Goal: Transaction & Acquisition: Book appointment/travel/reservation

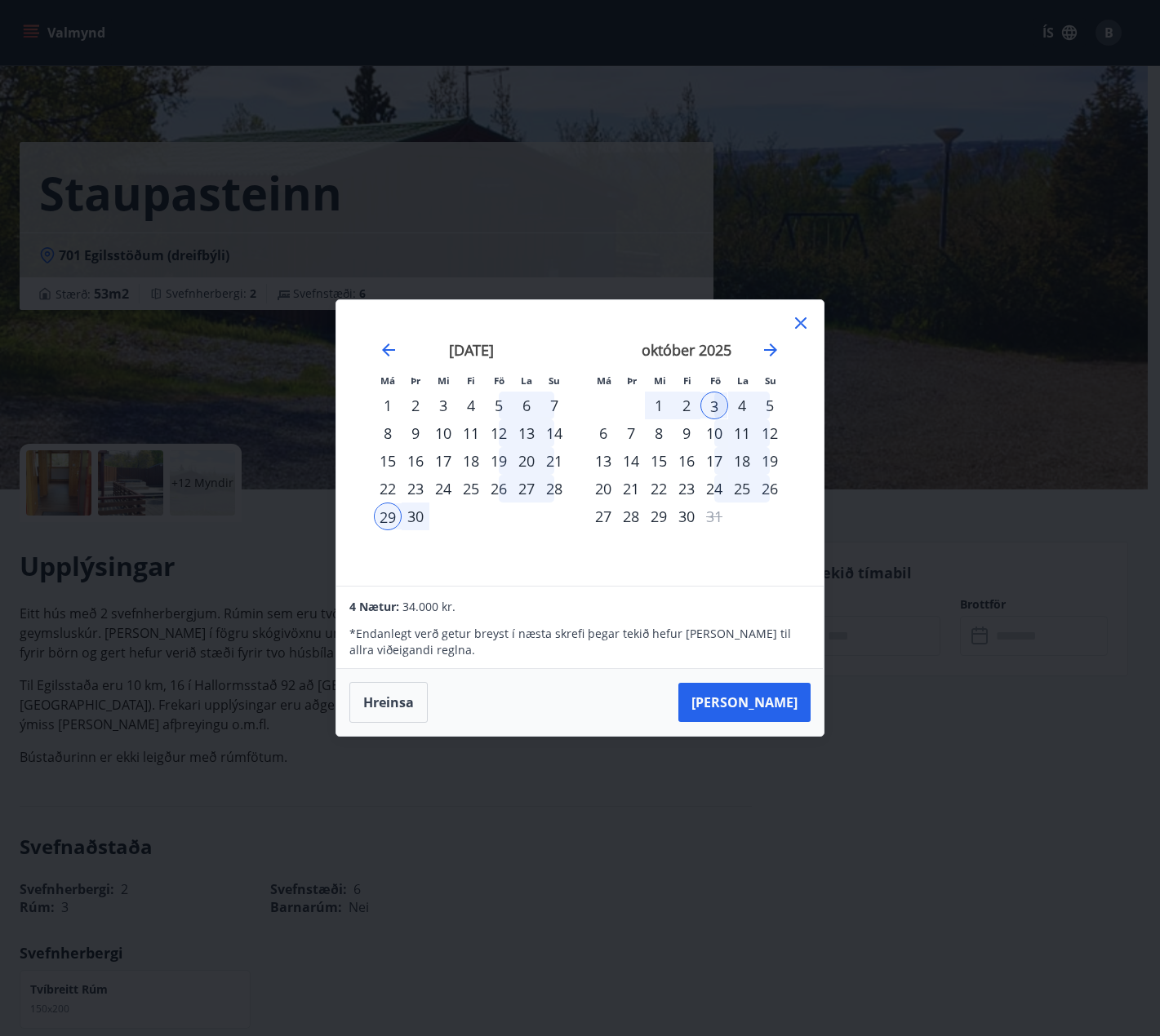
click at [532, 432] on div "13" at bounding box center [526, 433] width 28 height 28
drag, startPoint x: 497, startPoint y: 460, endPoint x: 471, endPoint y: 461, distance: 26.0
click at [471, 461] on tr "15 16 17 18 19 20 21" at bounding box center [471, 462] width 195 height 28
click at [470, 460] on div "18" at bounding box center [471, 462] width 28 height 28
drag, startPoint x: 776, startPoint y: 706, endPoint x: 775, endPoint y: 636, distance: 70.0
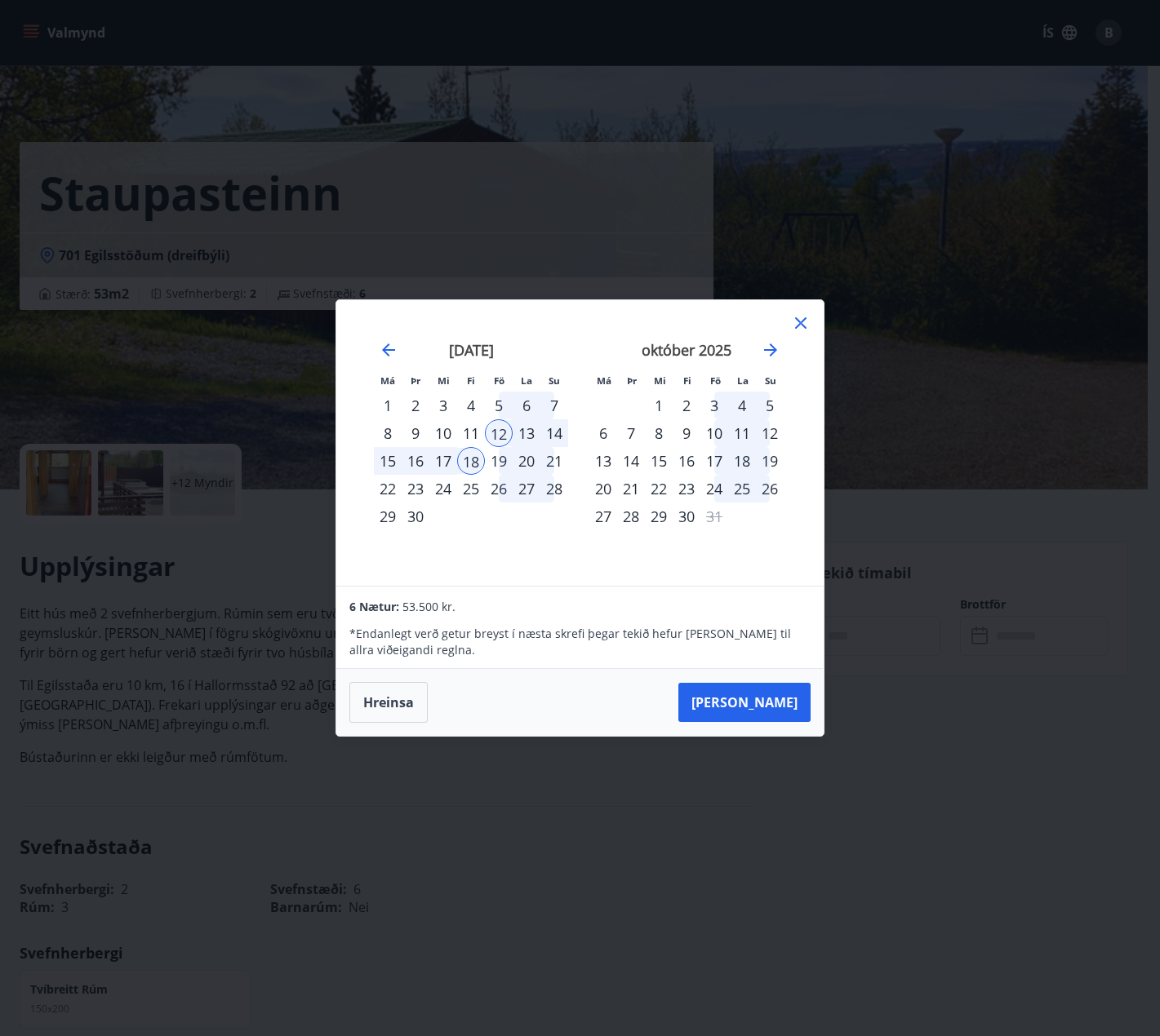
click at [775, 636] on div "6 Nætur: 53.500 kr. * Endanlegt verð getur breyst í næsta skrefi þegar tekið he…" at bounding box center [580, 661] width 487 height 150
click at [764, 709] on button "[PERSON_NAME]" at bounding box center [744, 703] width 133 height 39
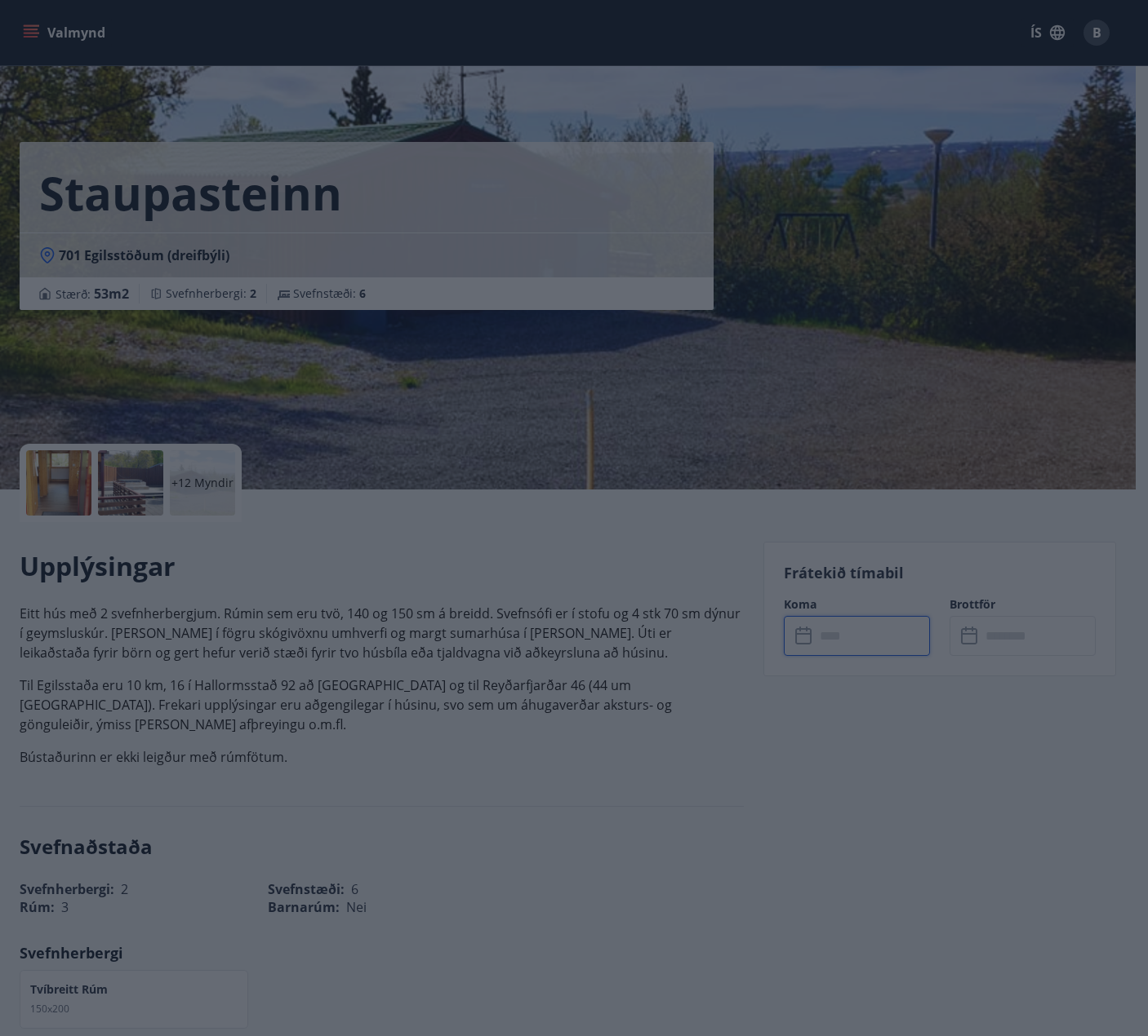
type input "******"
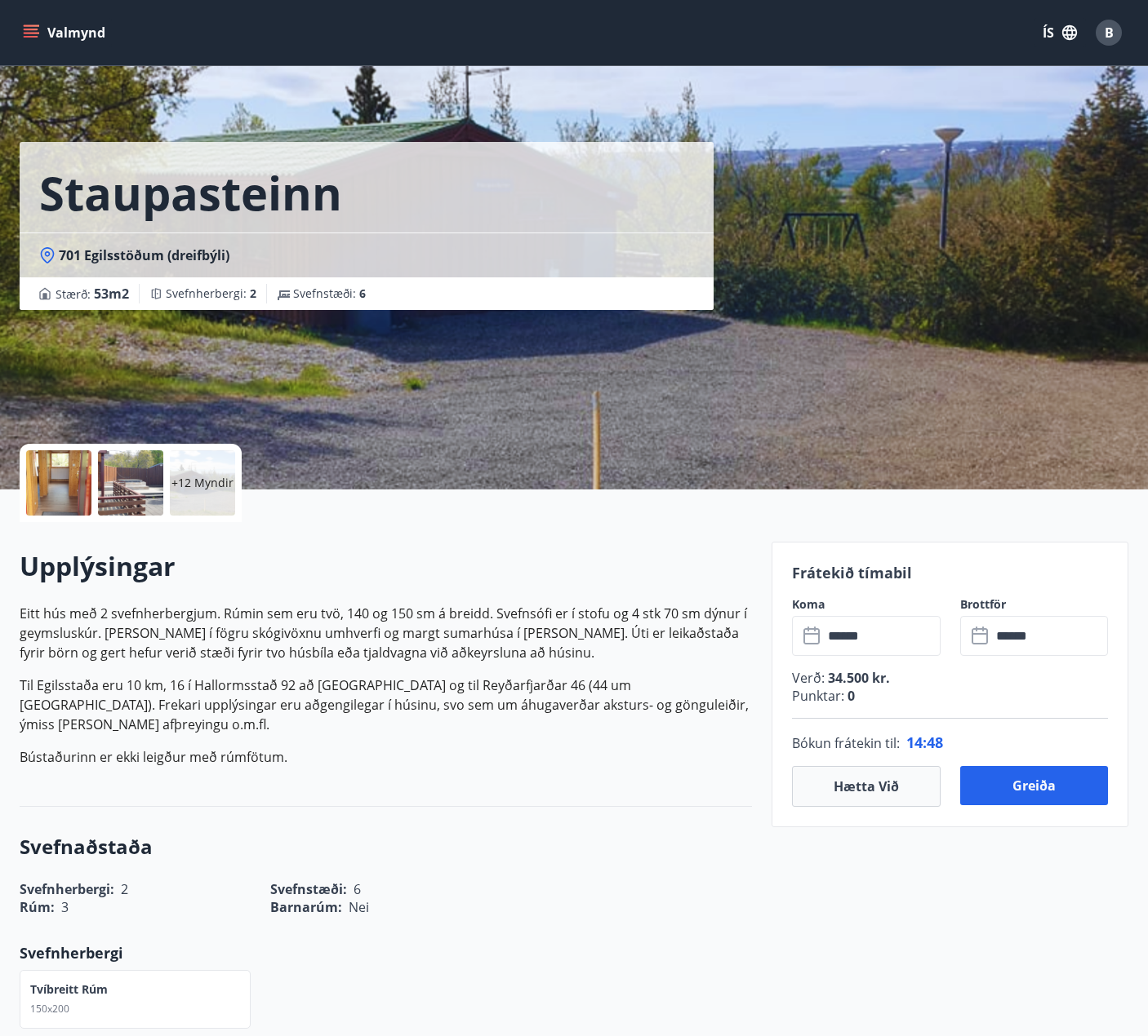
click at [55, 492] on div at bounding box center [58, 482] width 65 height 65
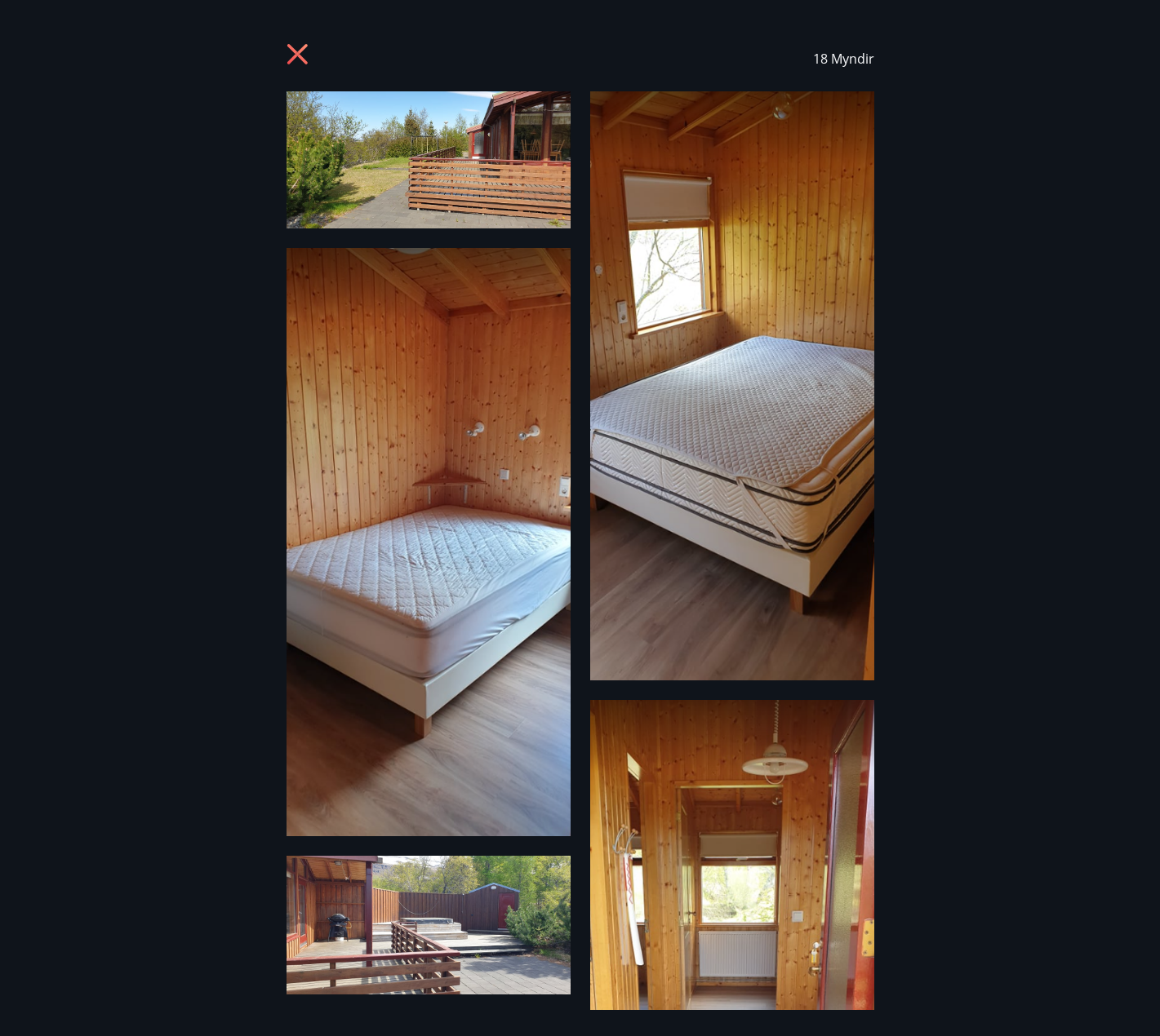
click at [298, 47] on icon at bounding box center [300, 56] width 26 height 26
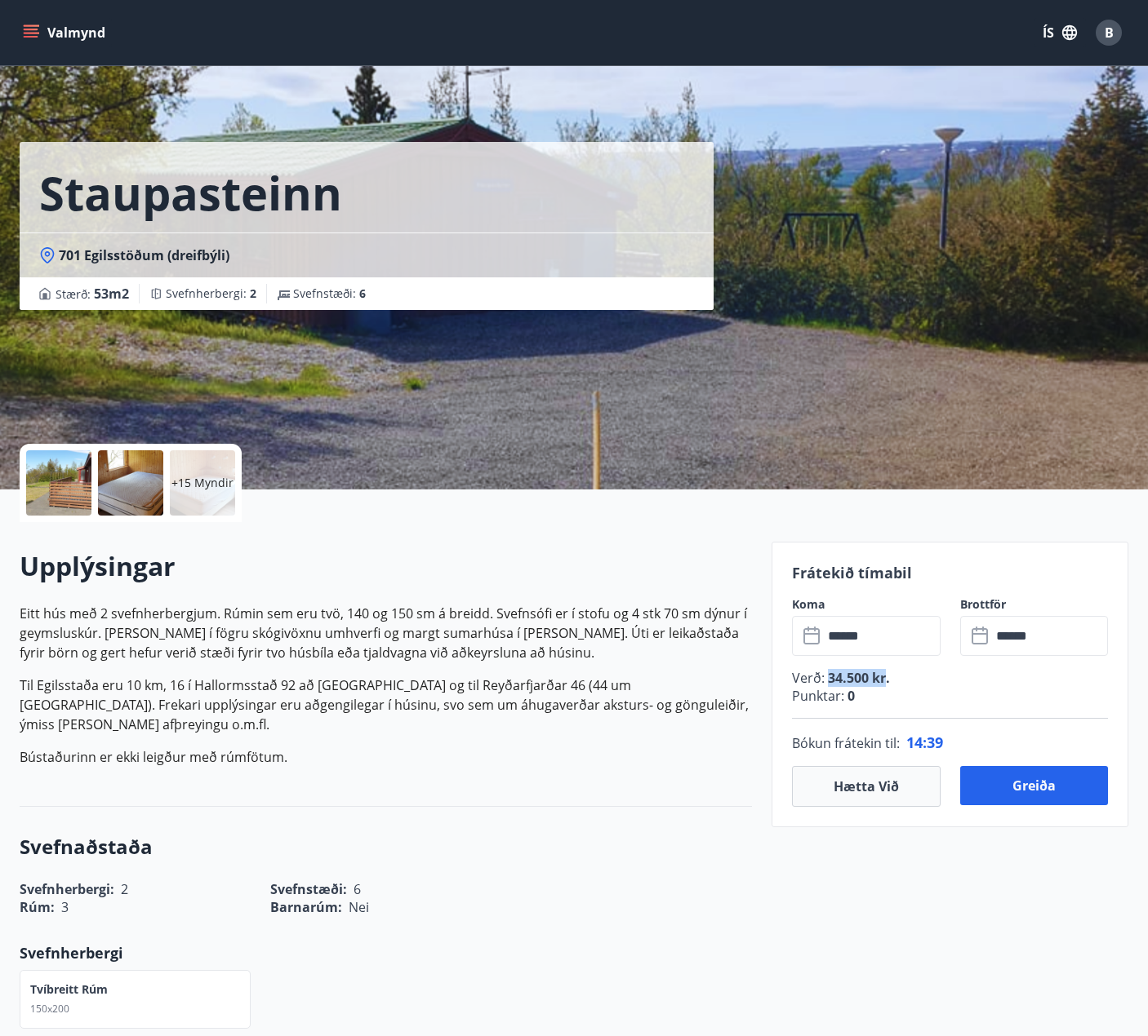
drag, startPoint x: 882, startPoint y: 683, endPoint x: 826, endPoint y: 677, distance: 56.3
click at [826, 677] on span "34.500 kr." at bounding box center [857, 678] width 65 height 18
click at [828, 681] on span "34.500 kr." at bounding box center [857, 678] width 65 height 18
click at [538, 707] on p "Til Egilsstaða eru 10 km, 16 í Hallormsstað 92 að [GEOGRAPHIC_DATA] og til Reyð…" at bounding box center [385, 705] width 732 height 59
click at [632, 707] on p "Til Egilsstaða eru 10 km, 16 í Hallormsstað 92 að [GEOGRAPHIC_DATA] og til Reyð…" at bounding box center [385, 705] width 732 height 59
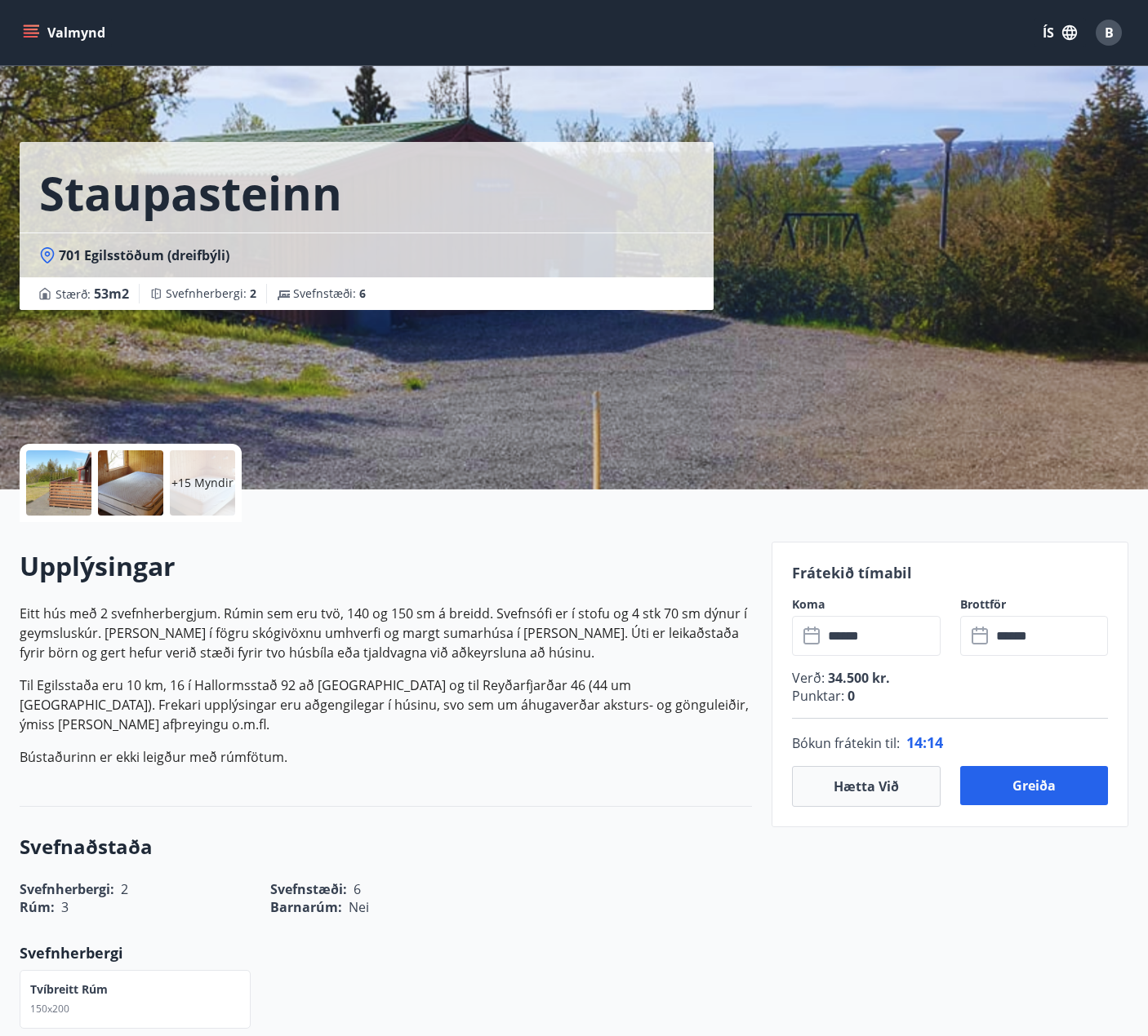
click at [305, 685] on p "Til Egilsstaða eru 10 km, 16 í Hallormsstað 92 að [GEOGRAPHIC_DATA] og til Reyð…" at bounding box center [385, 705] width 732 height 59
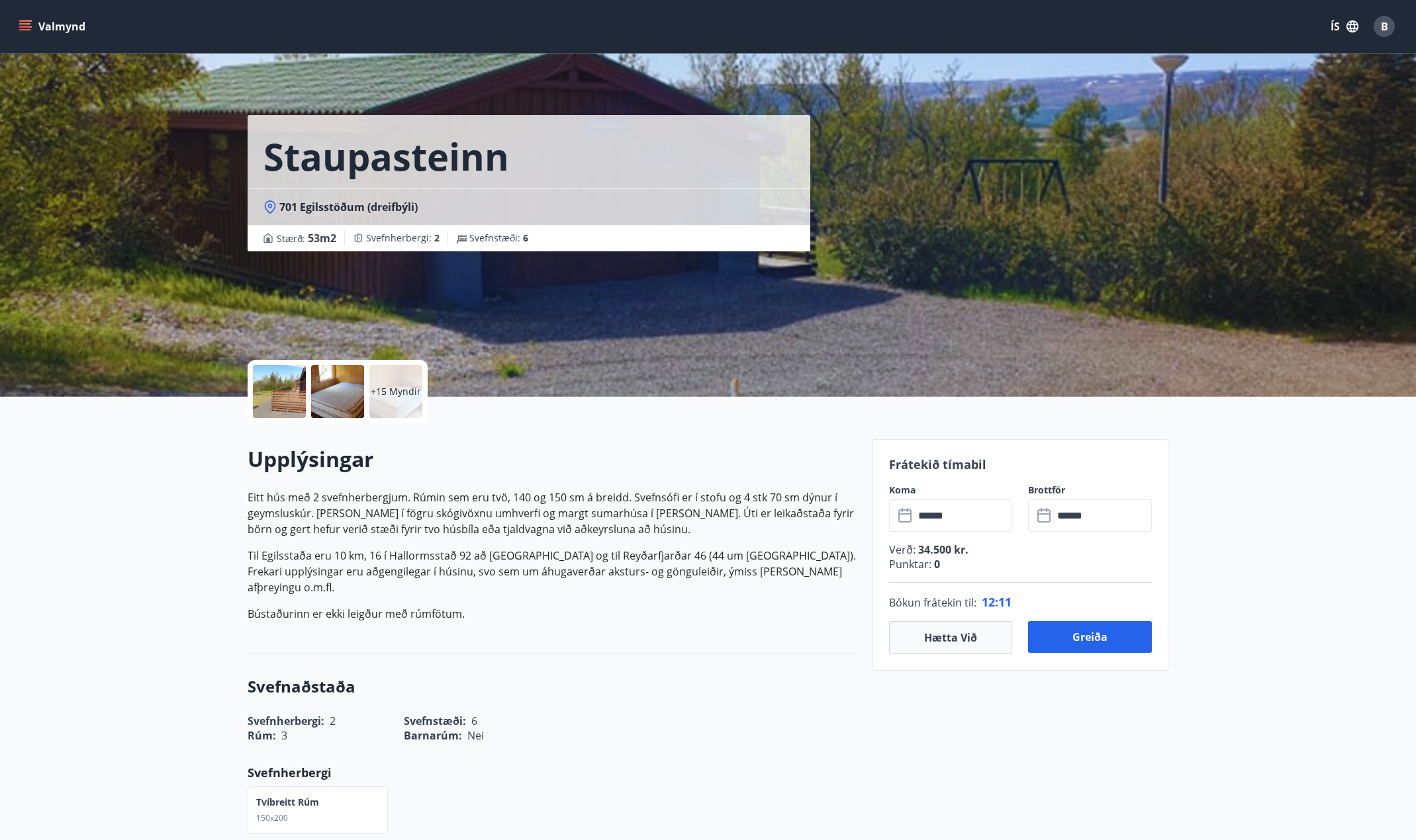
click at [572, 566] on p "Til Egilsstaða eru 10 km, 16 í Hallormsstað 92 að [GEOGRAPHIC_DATA] og til Reyð…" at bounding box center [552, 572] width 609 height 48
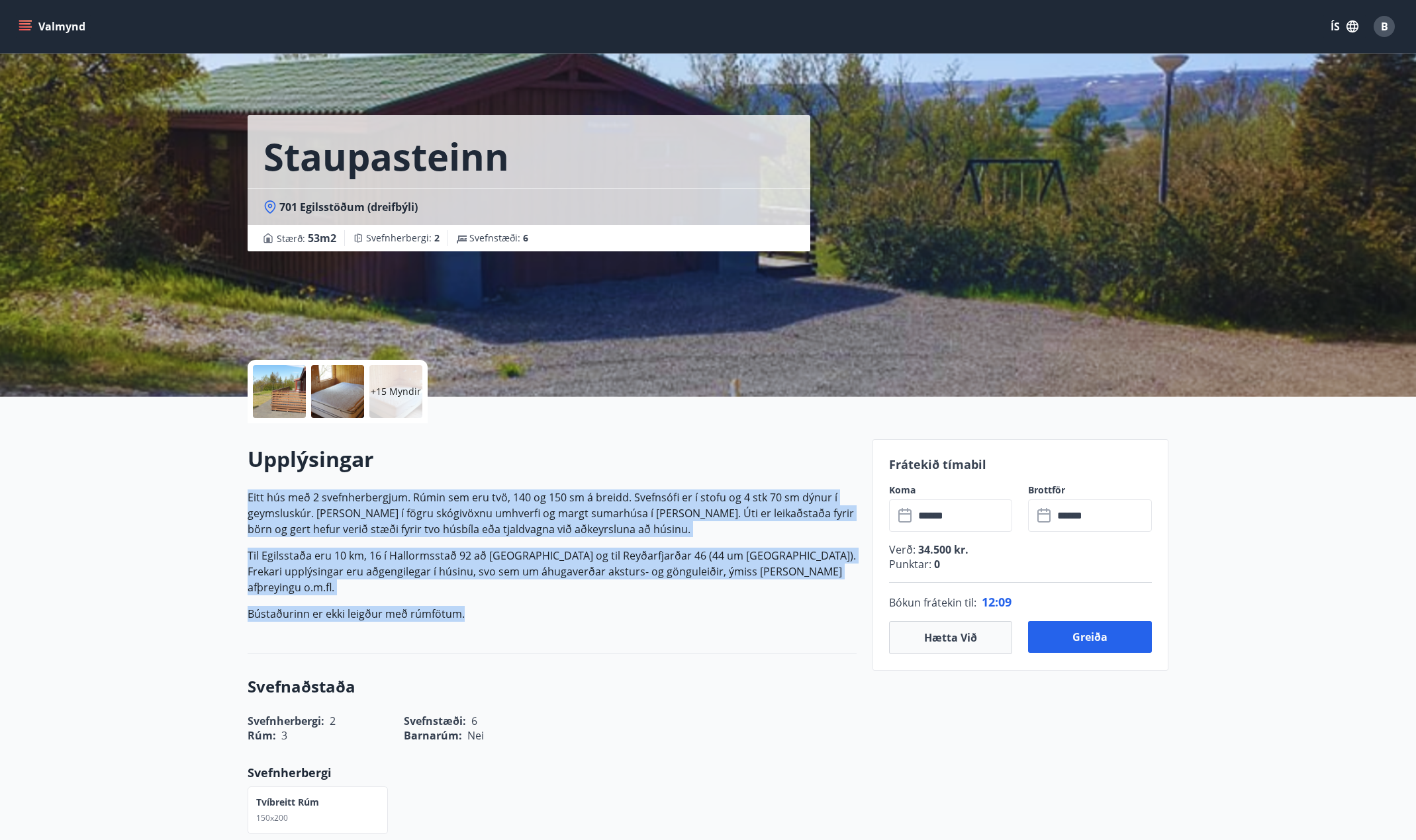
drag, startPoint x: 493, startPoint y: 601, endPoint x: 242, endPoint y: 493, distance: 273.2
click at [452, 504] on p "Eitt hús með 2 svefnherbergjum. Rúmin sem eru tvö, 140 og 150 sm á breidd. Svef…" at bounding box center [552, 513] width 609 height 48
drag, startPoint x: 474, startPoint y: 599, endPoint x: 243, endPoint y: 494, distance: 253.7
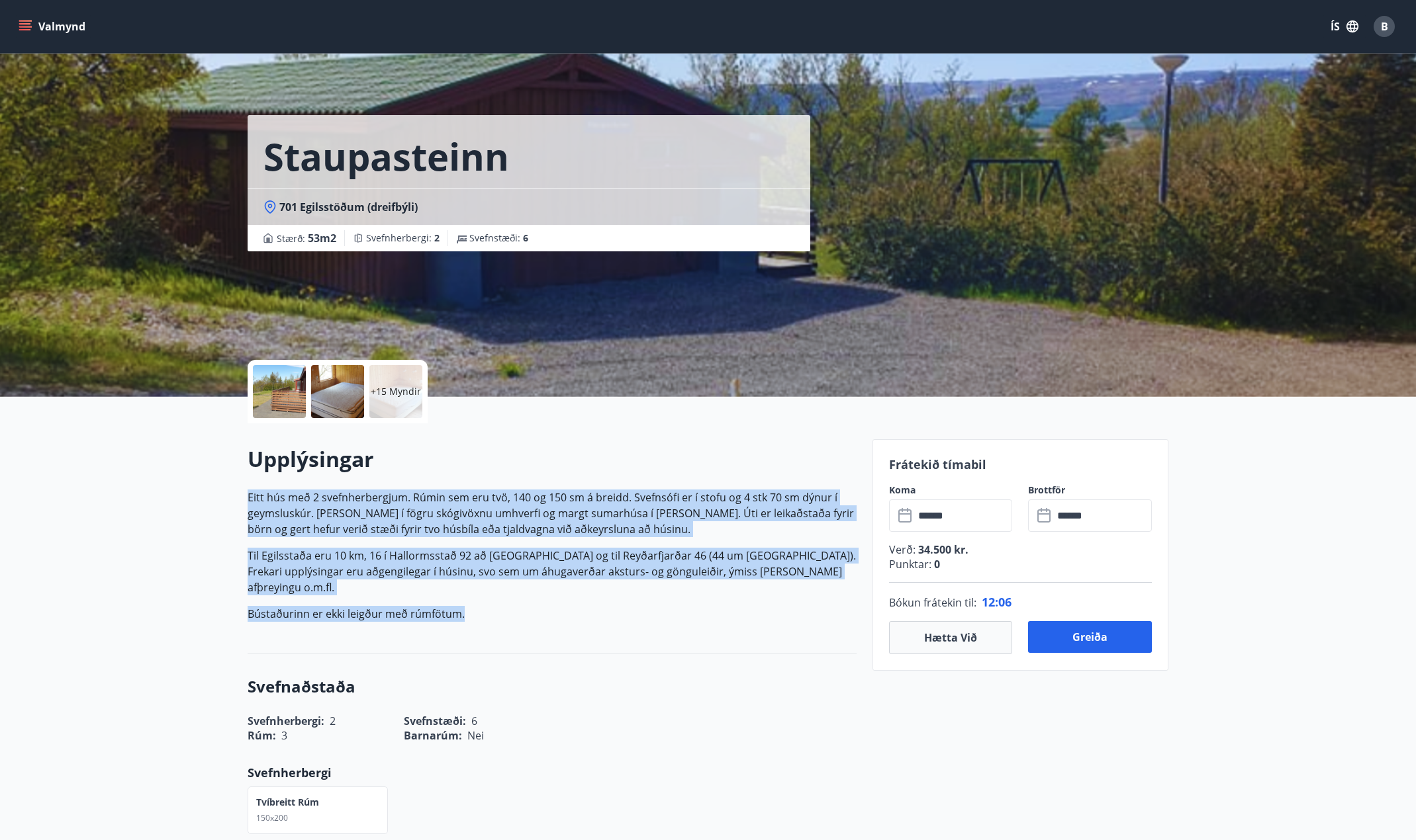
click at [438, 506] on p "Eitt hús með 2 svefnherbergjum. Rúmin sem eru tvö, 140 og 150 sm á breidd. Svef…" at bounding box center [552, 513] width 609 height 48
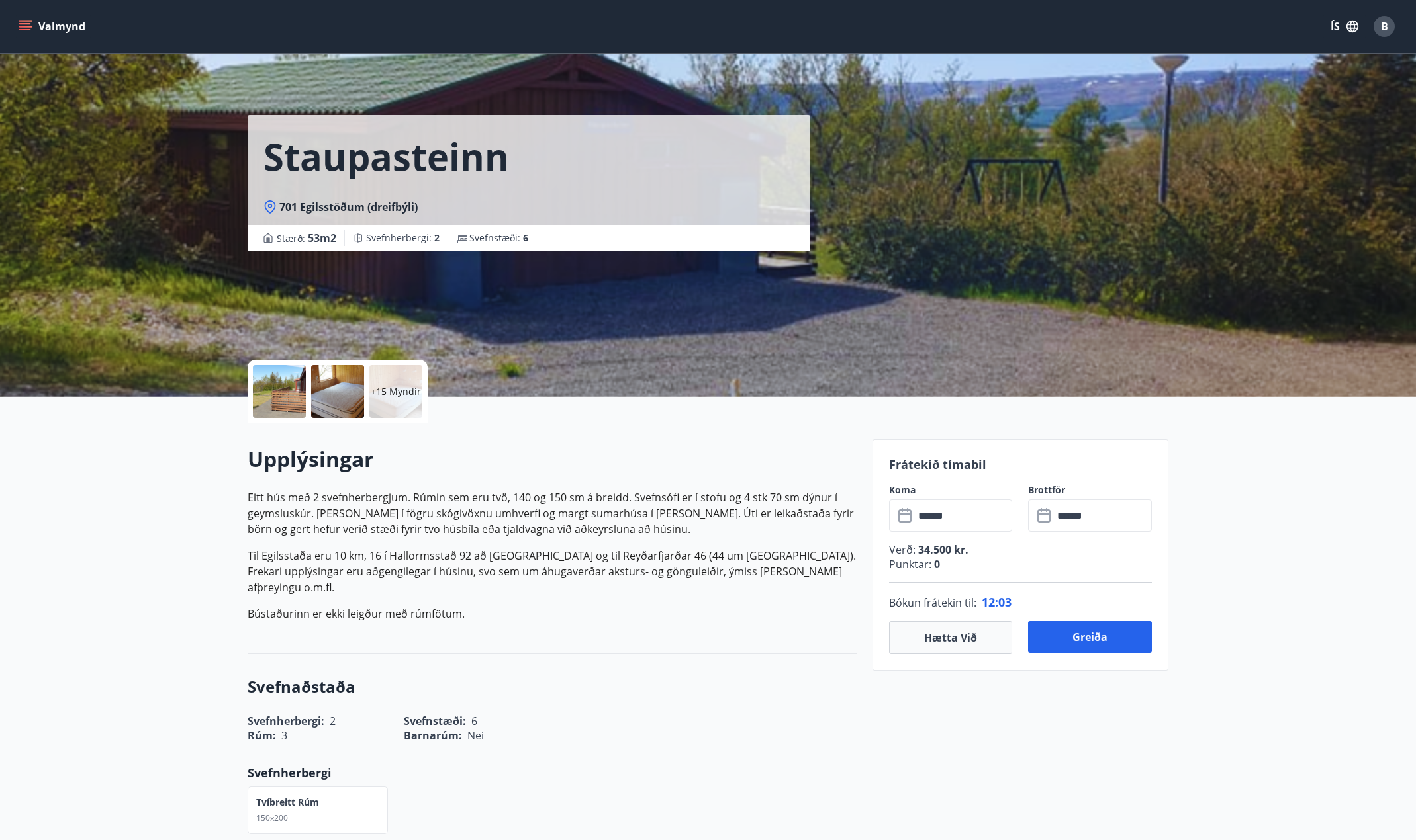
click at [250, 574] on p "Til Egilsstaða eru 10 km, 16 í Hallormsstað 92 að [GEOGRAPHIC_DATA] og til Reyð…" at bounding box center [552, 572] width 609 height 48
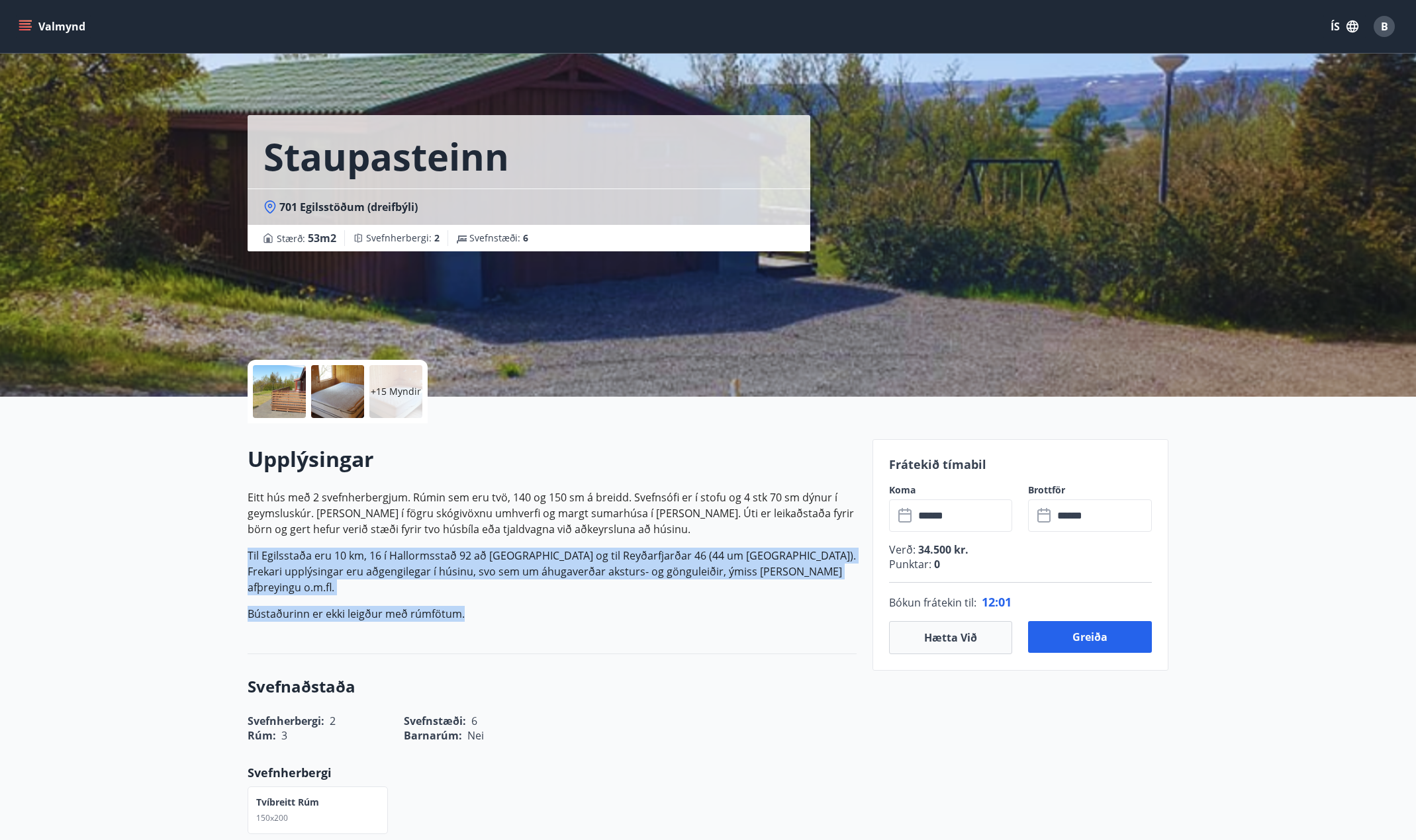
drag, startPoint x: 474, startPoint y: 600, endPoint x: 230, endPoint y: 553, distance: 248.5
click at [484, 569] on p "Til Egilsstaða eru 10 km, 16 í Hallormsstað 92 að [GEOGRAPHIC_DATA] og til Reyð…" at bounding box center [552, 572] width 609 height 48
click at [493, 606] on p "Bústaðurinn er ekki leigður með rúmfötum." at bounding box center [552, 614] width 609 height 16
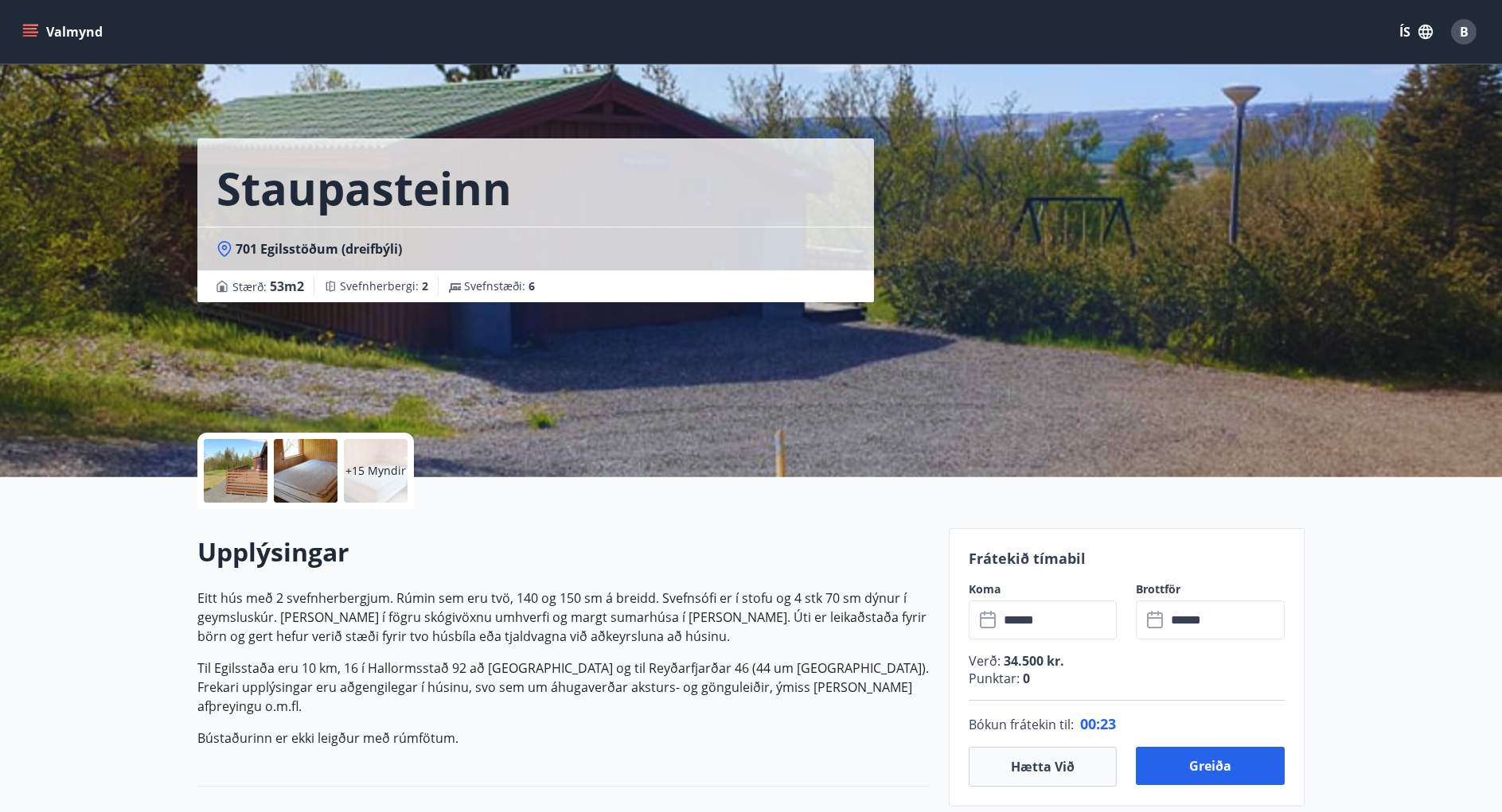
click at [1037, 618] on input "******" at bounding box center [1057, 620] width 118 height 39
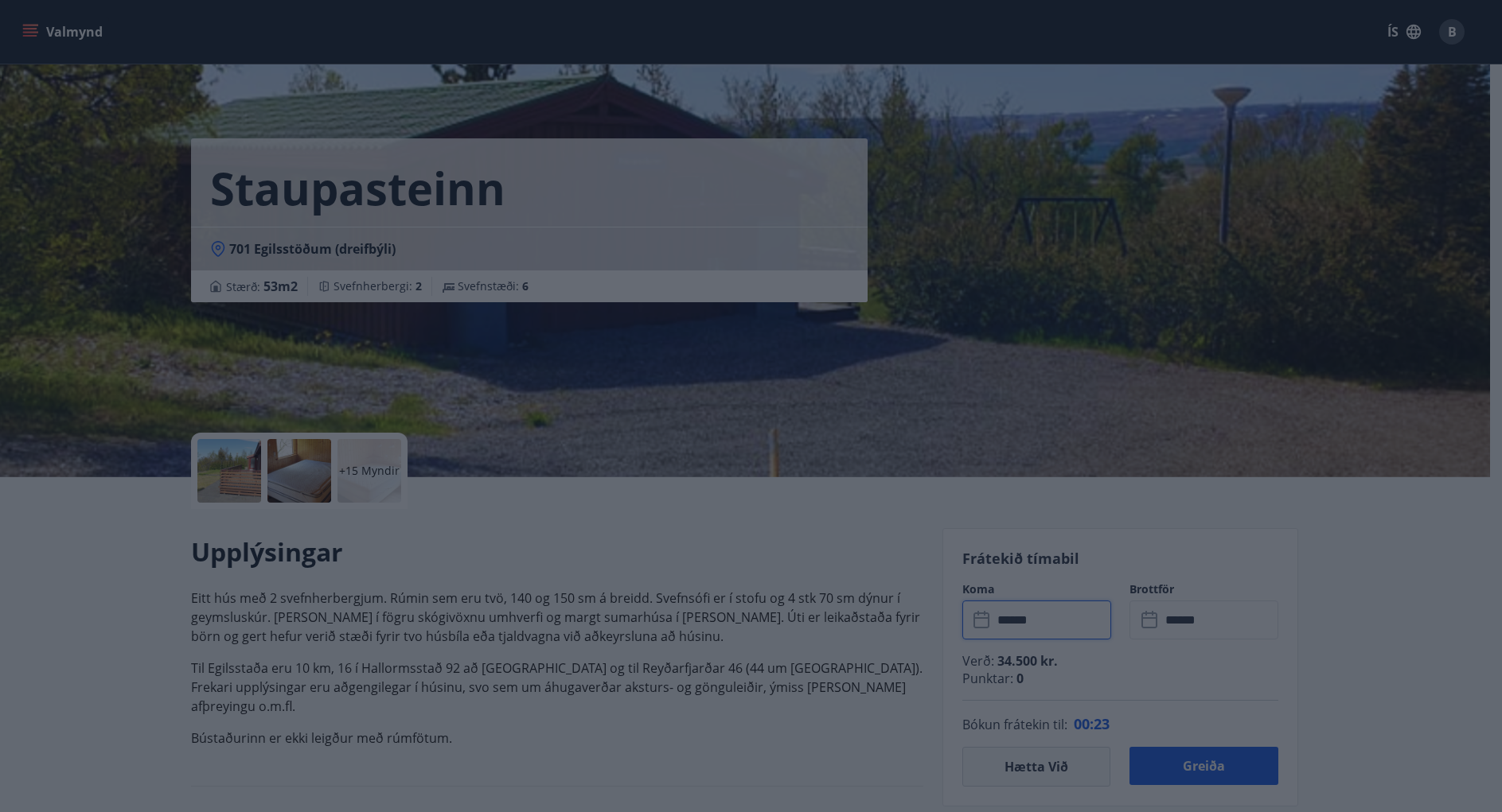
click at [995, 620] on div "Má Þr Mi Fi Fö La Su Má Þr Mi Fi Fö La Su [DATE] 1 2 3 4 5 6 7 8 9 10 11 12 13 …" at bounding box center [751, 406] width 1502 height 812
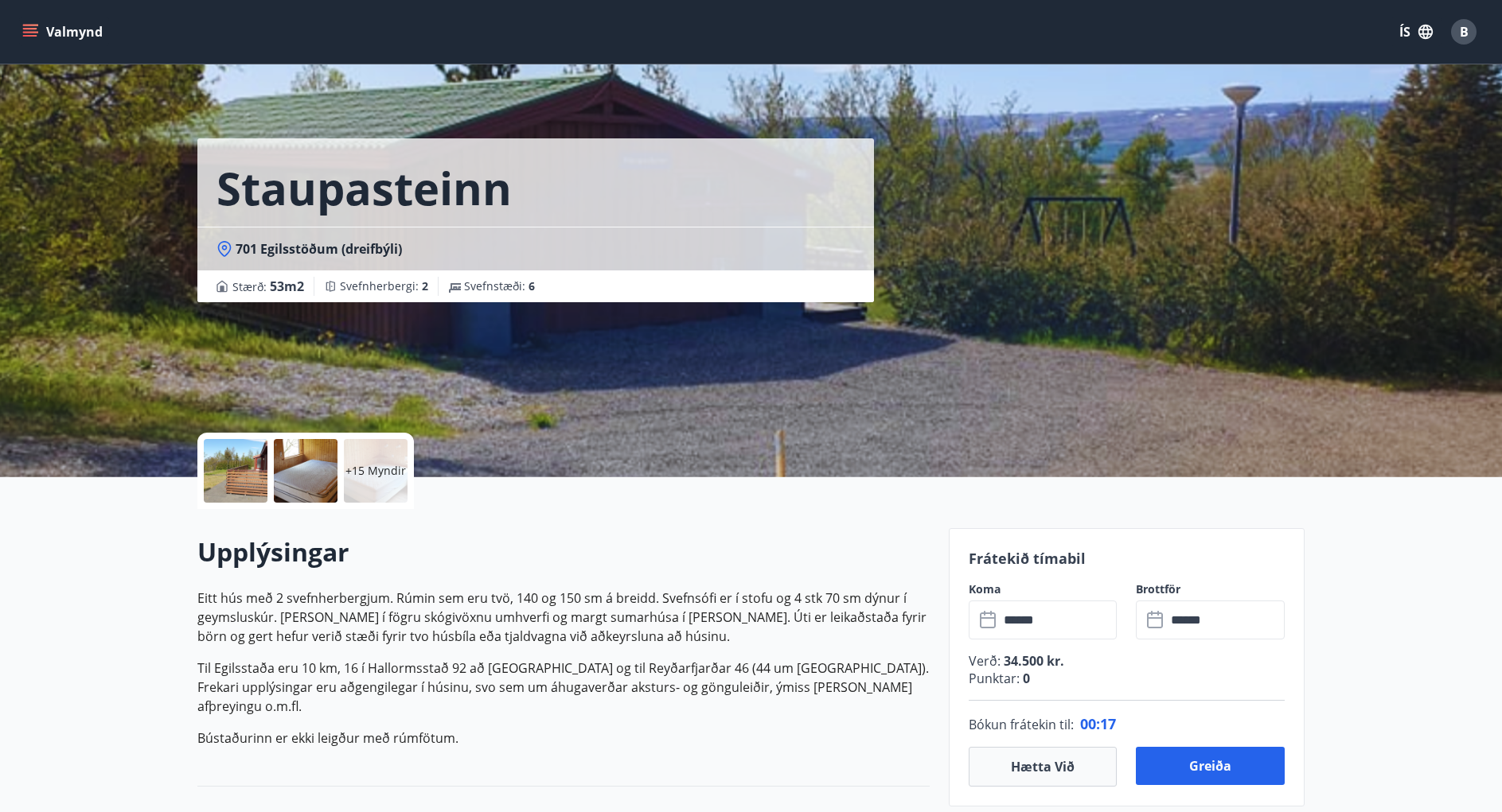
click at [1043, 619] on input "******" at bounding box center [1057, 620] width 118 height 39
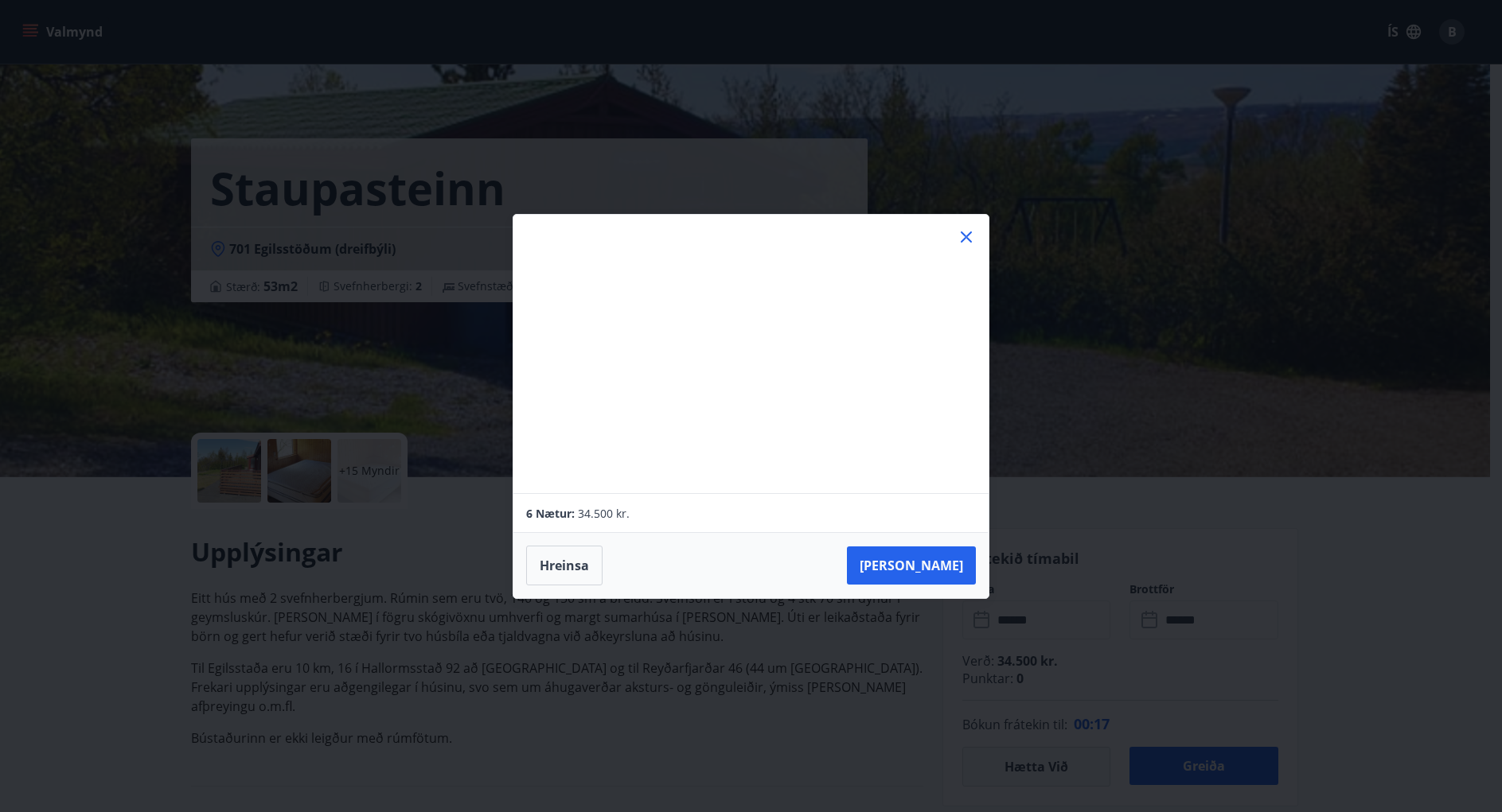
click at [1042, 619] on div "Má Þr Mi Fi Fö La Su Má Þr Mi Fi Fö La Su [DATE] 1 2 3 4 5 6 7 8 9 10 11 12 13 …" at bounding box center [751, 406] width 1502 height 812
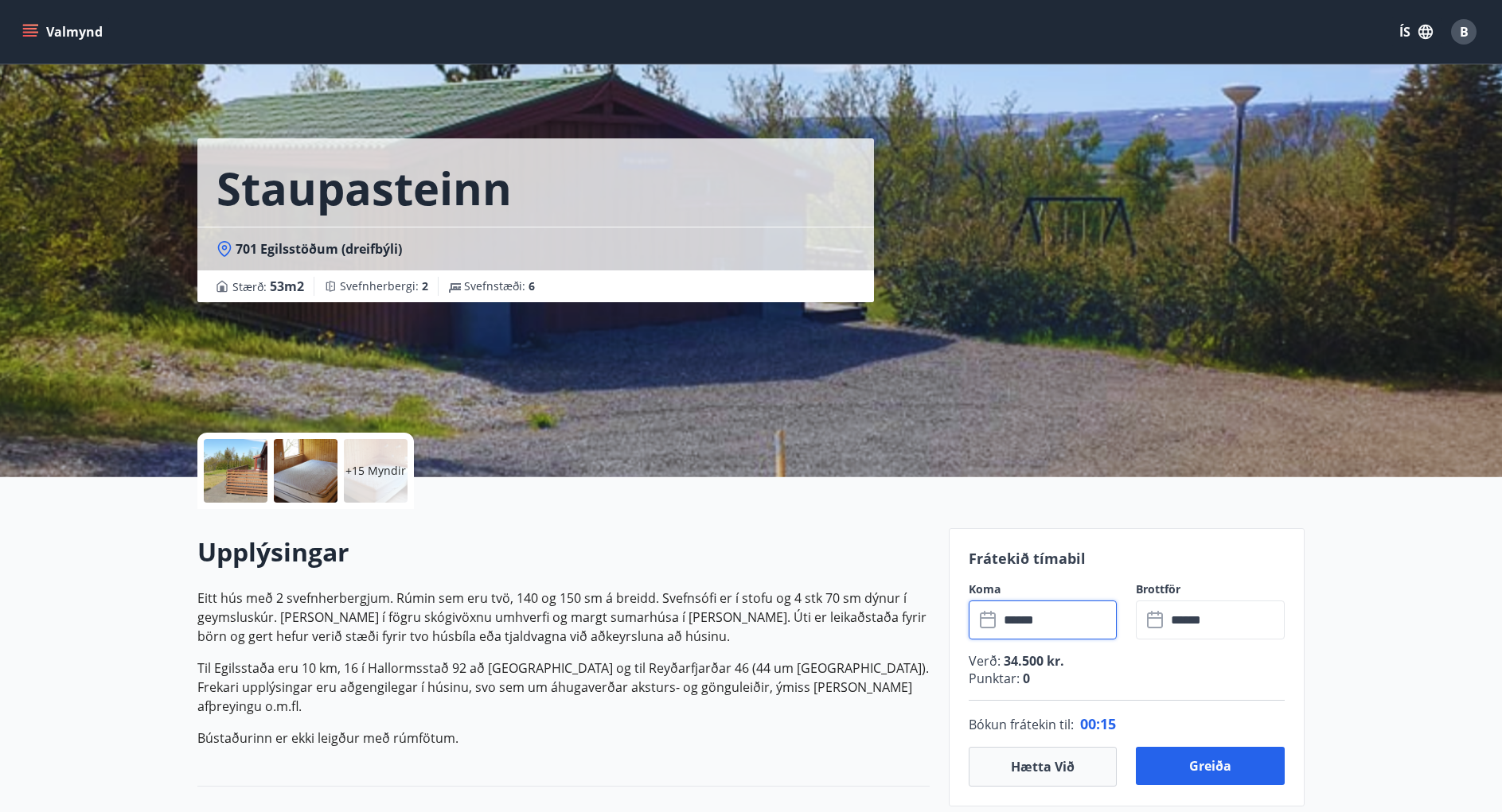
click at [1059, 612] on input "******" at bounding box center [1057, 620] width 118 height 39
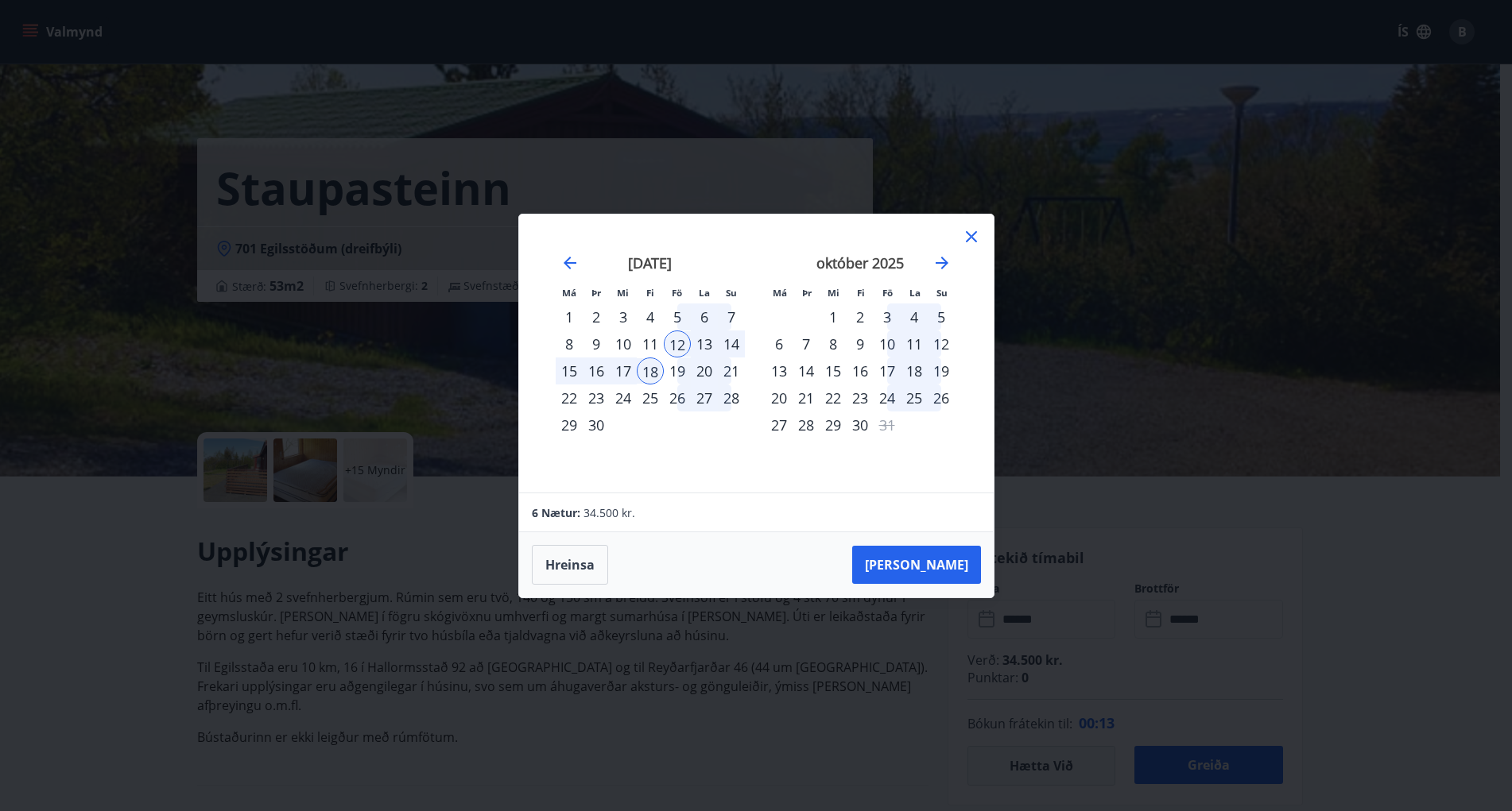
click at [702, 340] on div "13" at bounding box center [704, 344] width 27 height 27
drag, startPoint x: 680, startPoint y: 340, endPoint x: 694, endPoint y: 340, distance: 14.0
click at [694, 340] on tr "8 9 10 11 12 13 14" at bounding box center [650, 344] width 190 height 27
click at [706, 346] on div "13" at bounding box center [704, 344] width 27 height 27
click at [574, 566] on button "Hreinsa" at bounding box center [570, 565] width 76 height 39
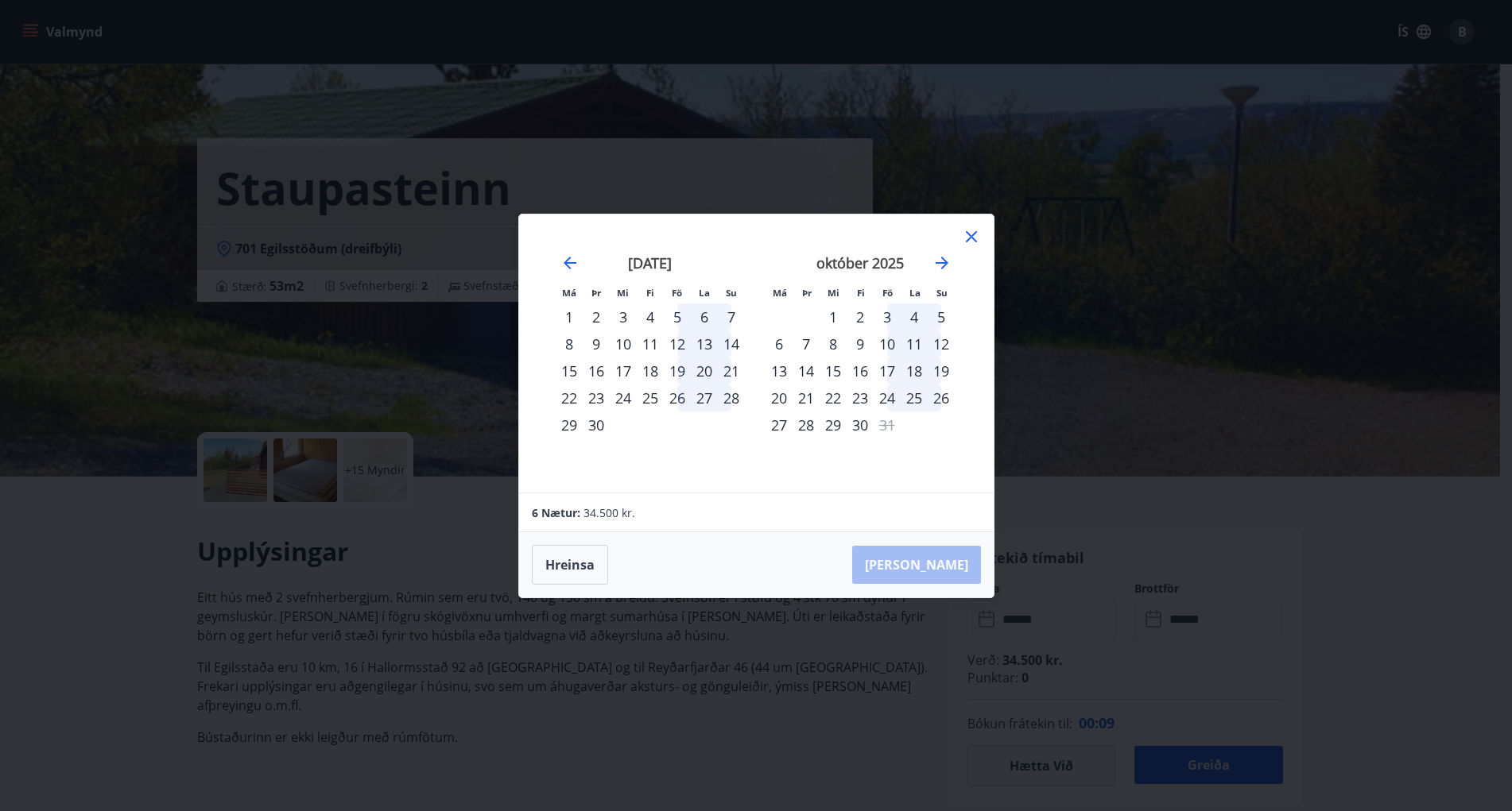
click at [712, 344] on div "13" at bounding box center [704, 344] width 27 height 27
drag, startPoint x: 560, startPoint y: 563, endPoint x: 659, endPoint y: 575, distance: 99.7
click at [560, 563] on button "Hreinsa" at bounding box center [570, 565] width 76 height 39
click at [1129, 622] on div "Má Þr Mi Fi Fö La Su Má Þr Mi Fi Fö La Su [DATE] 1 2 3 4 5 6 7 8 9 10 11 12 13 …" at bounding box center [756, 406] width 1512 height 811
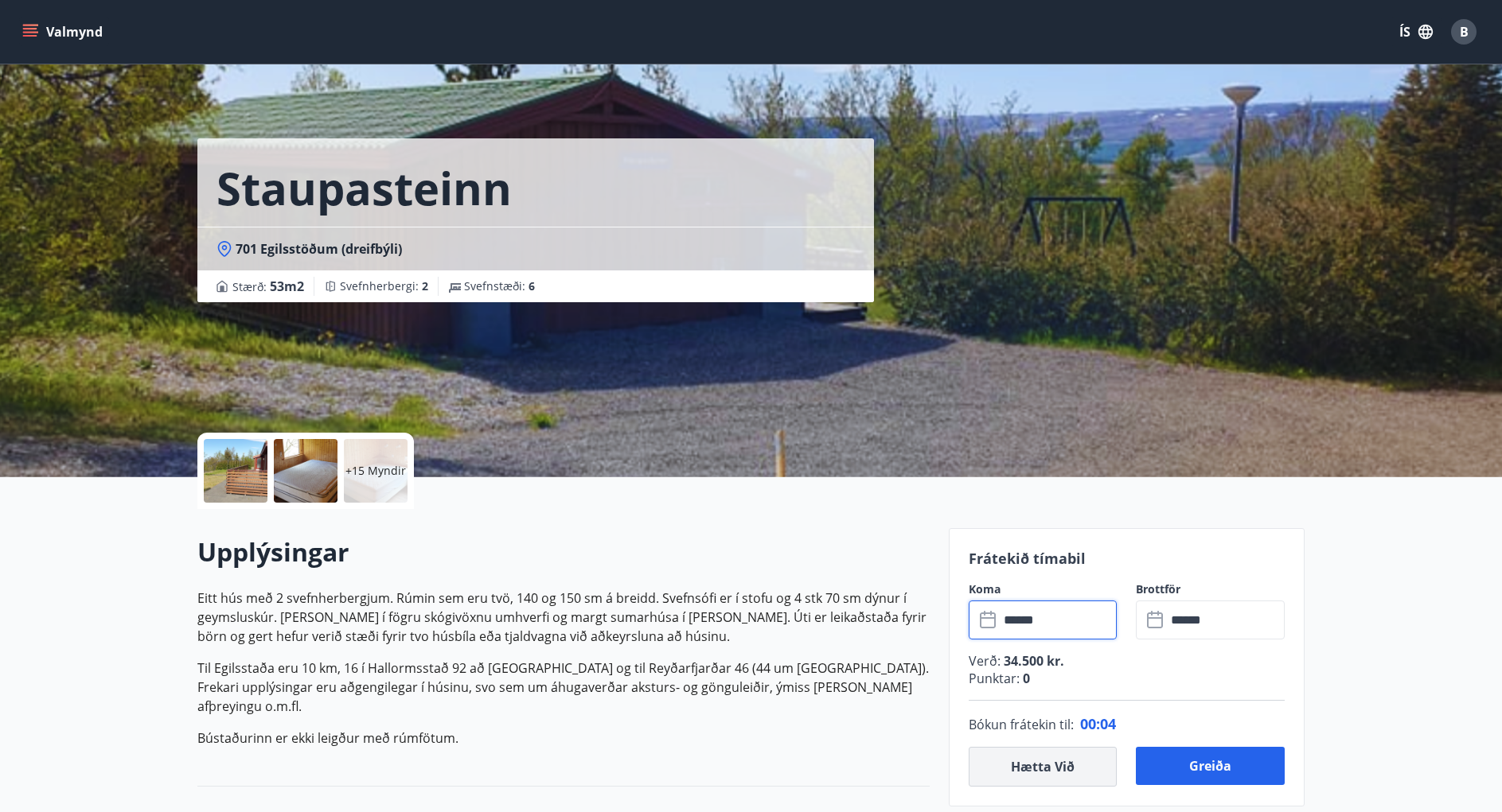
click at [1068, 763] on button "Hætta við" at bounding box center [1043, 766] width 149 height 39
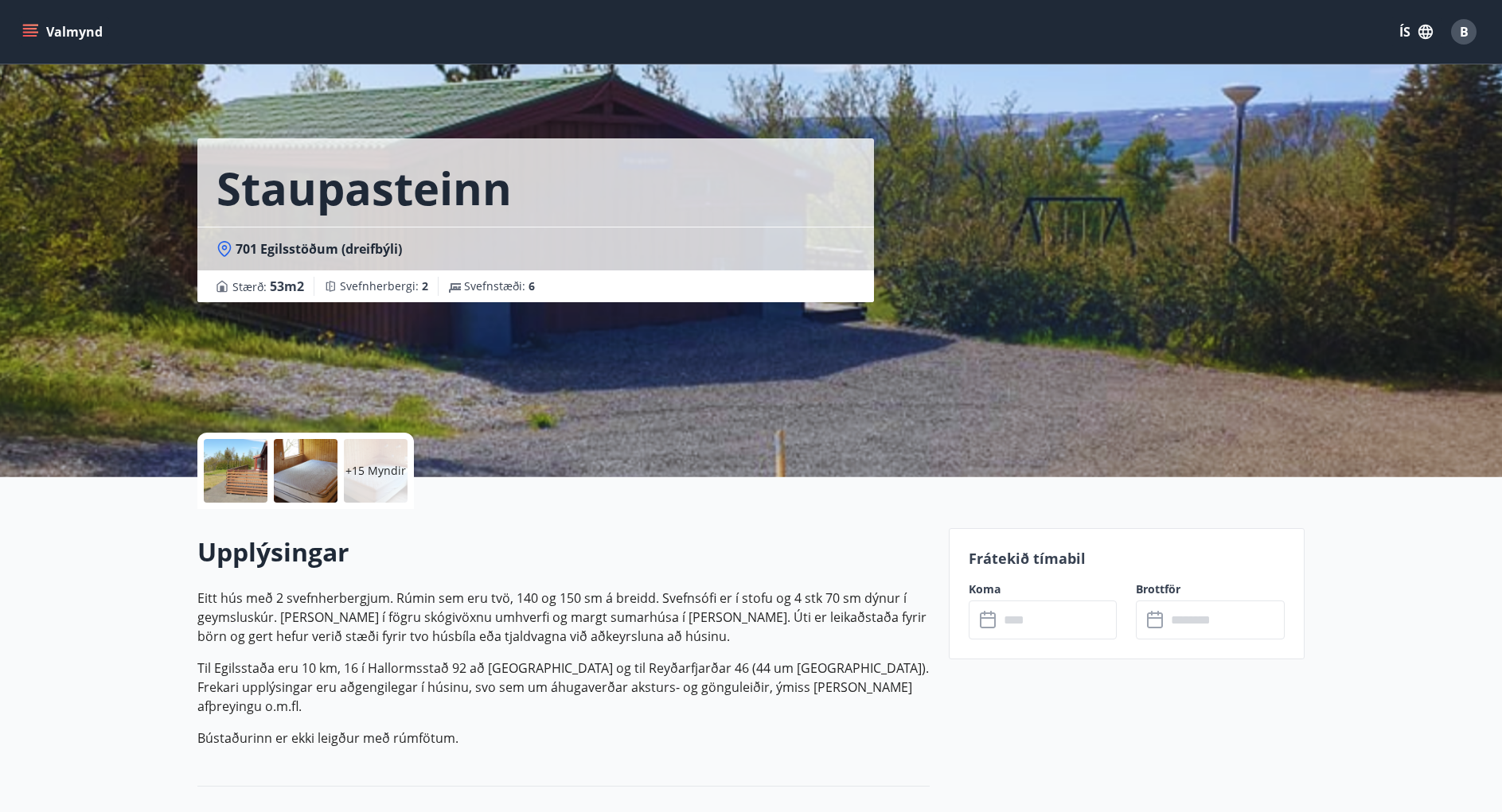
click at [1012, 611] on input "text" at bounding box center [1057, 620] width 118 height 39
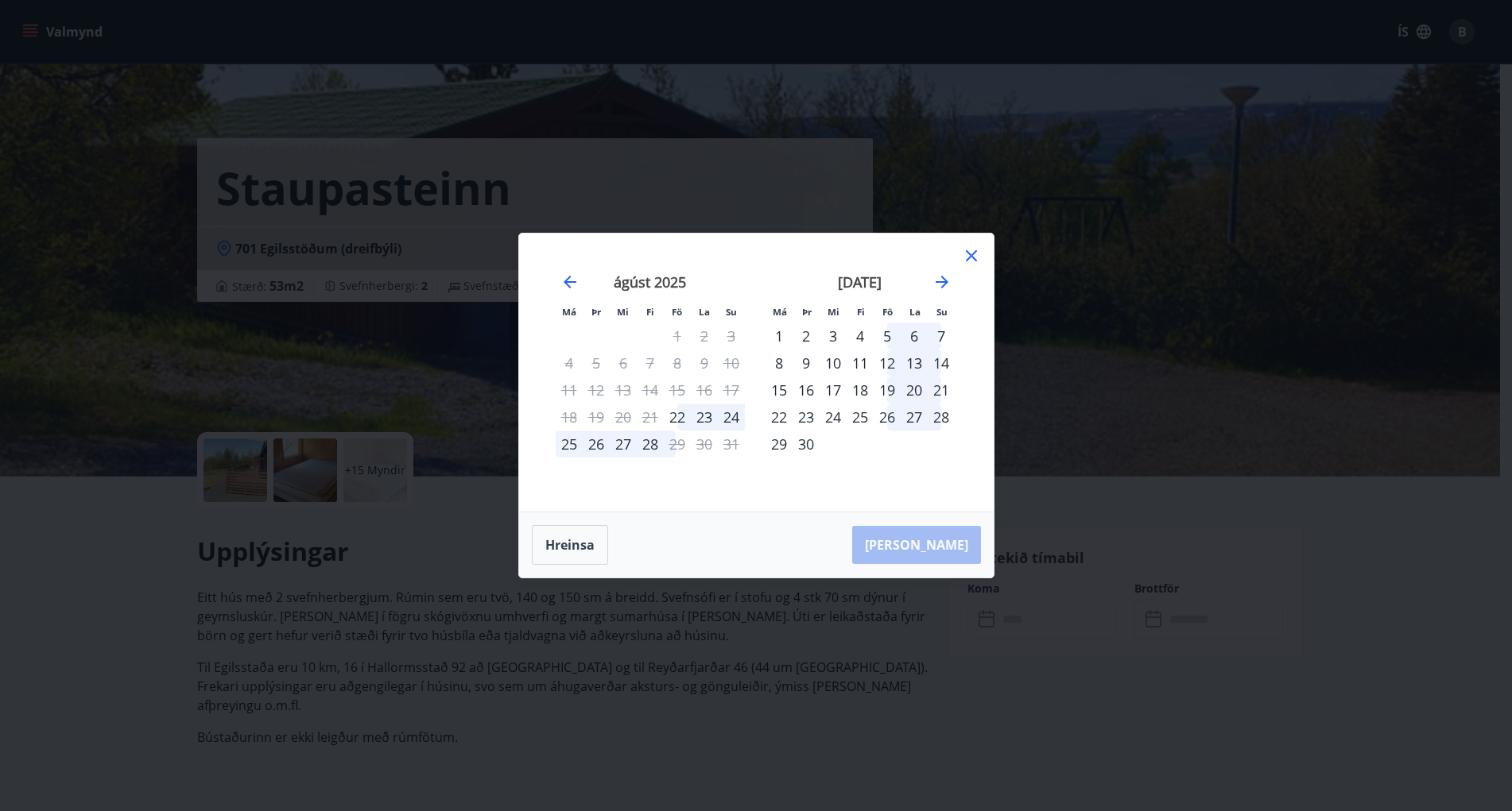
click at [919, 366] on div "13" at bounding box center [915, 363] width 27 height 27
click at [925, 362] on div "13" at bounding box center [915, 363] width 27 height 27
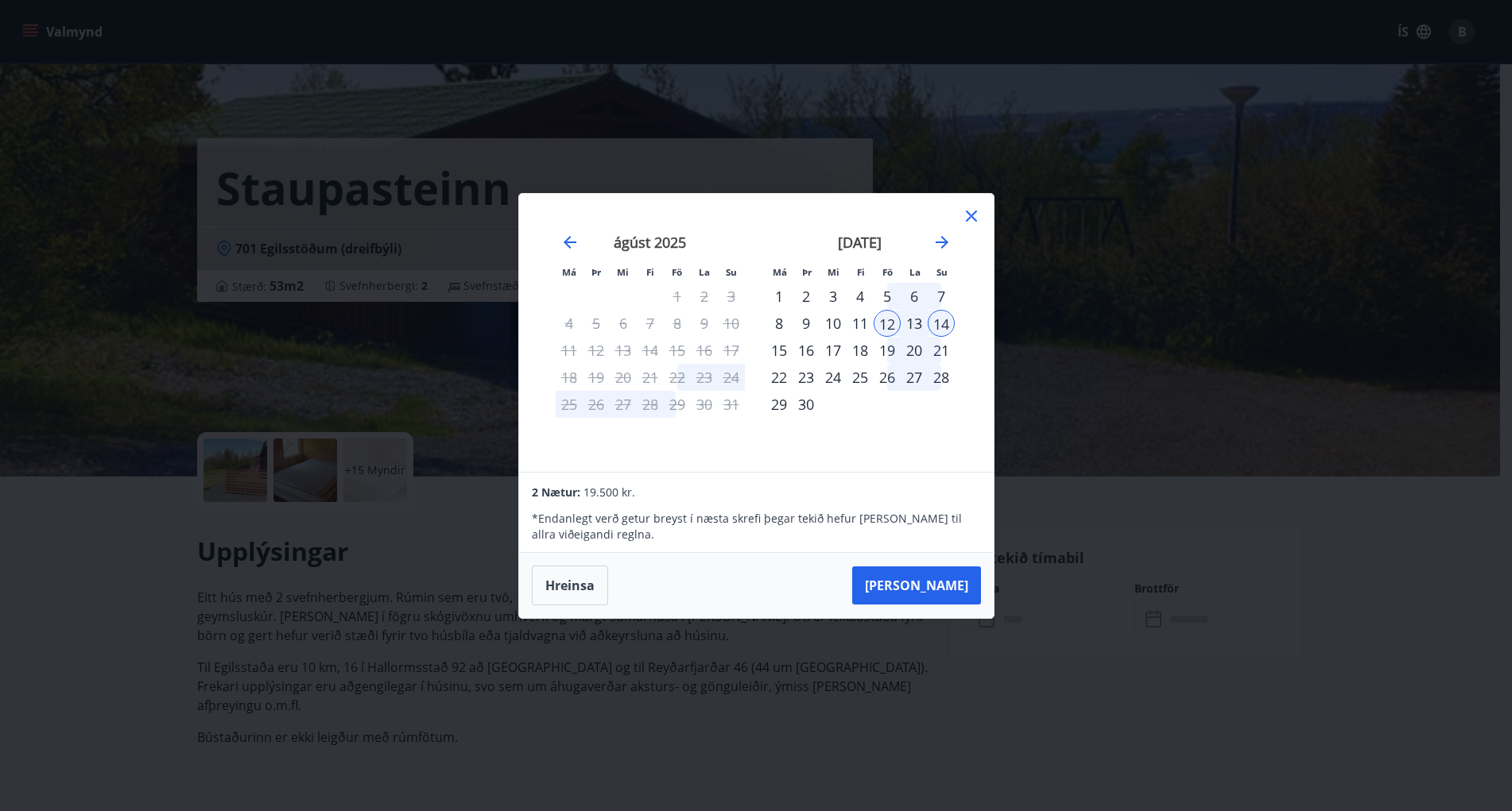
click at [943, 327] on div "14" at bounding box center [941, 324] width 27 height 27
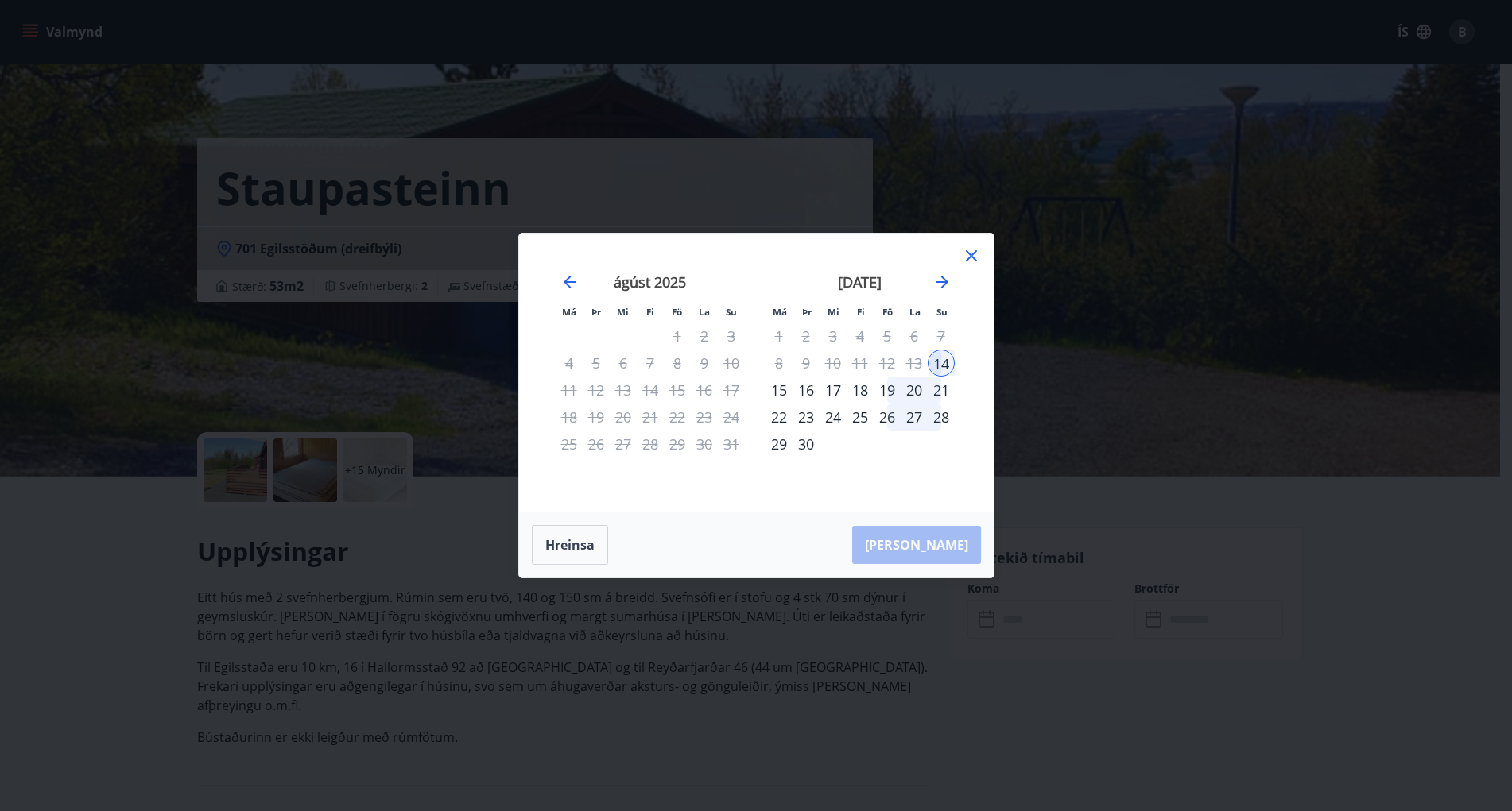
click at [889, 359] on div "12" at bounding box center [887, 363] width 27 height 27
click at [569, 559] on button "Hreinsa" at bounding box center [570, 545] width 76 height 39
click at [917, 362] on div "13" at bounding box center [915, 363] width 27 height 27
click at [862, 391] on div "18" at bounding box center [861, 390] width 27 height 27
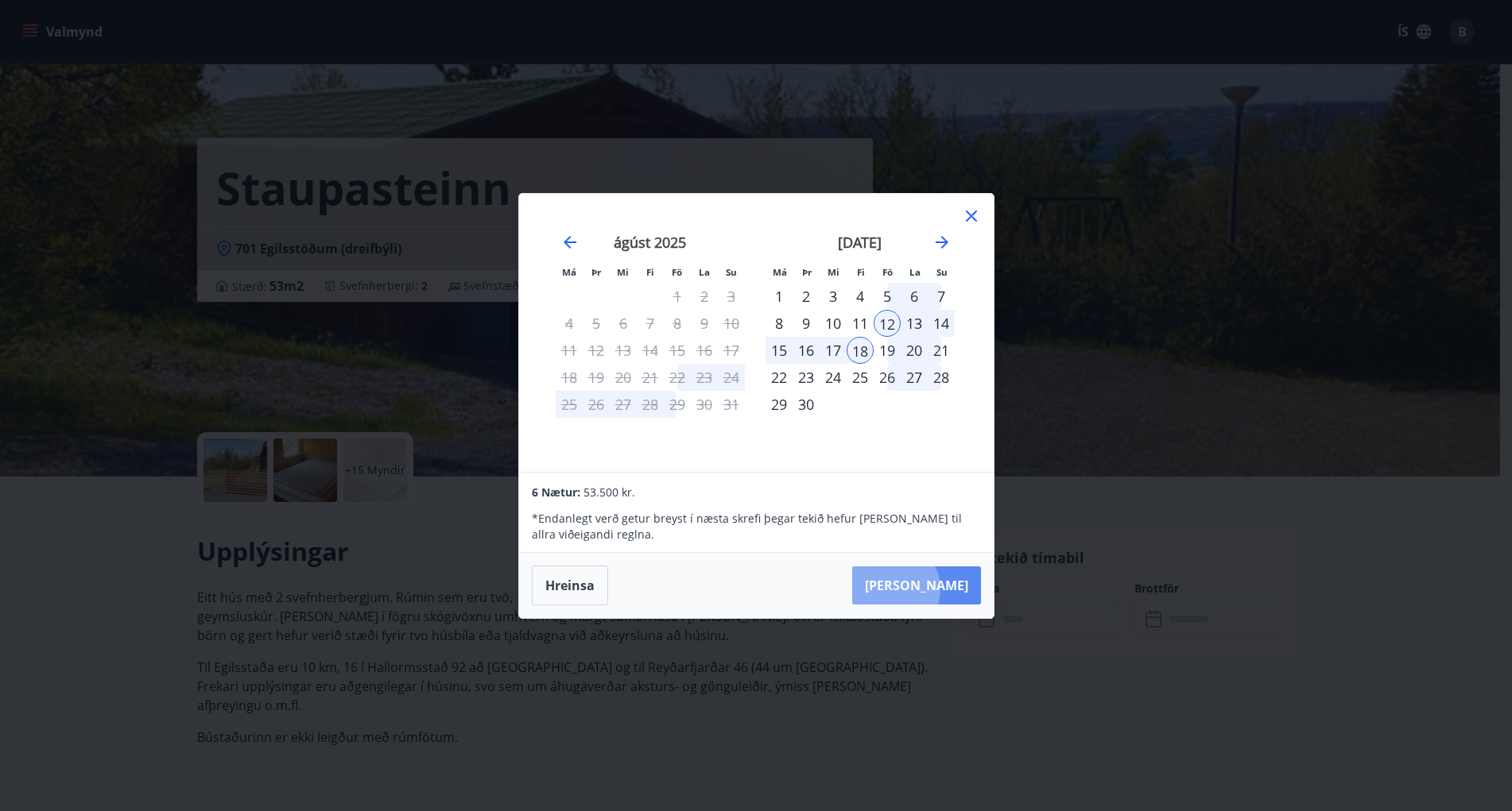
click at [943, 589] on button "[PERSON_NAME]" at bounding box center [917, 586] width 129 height 38
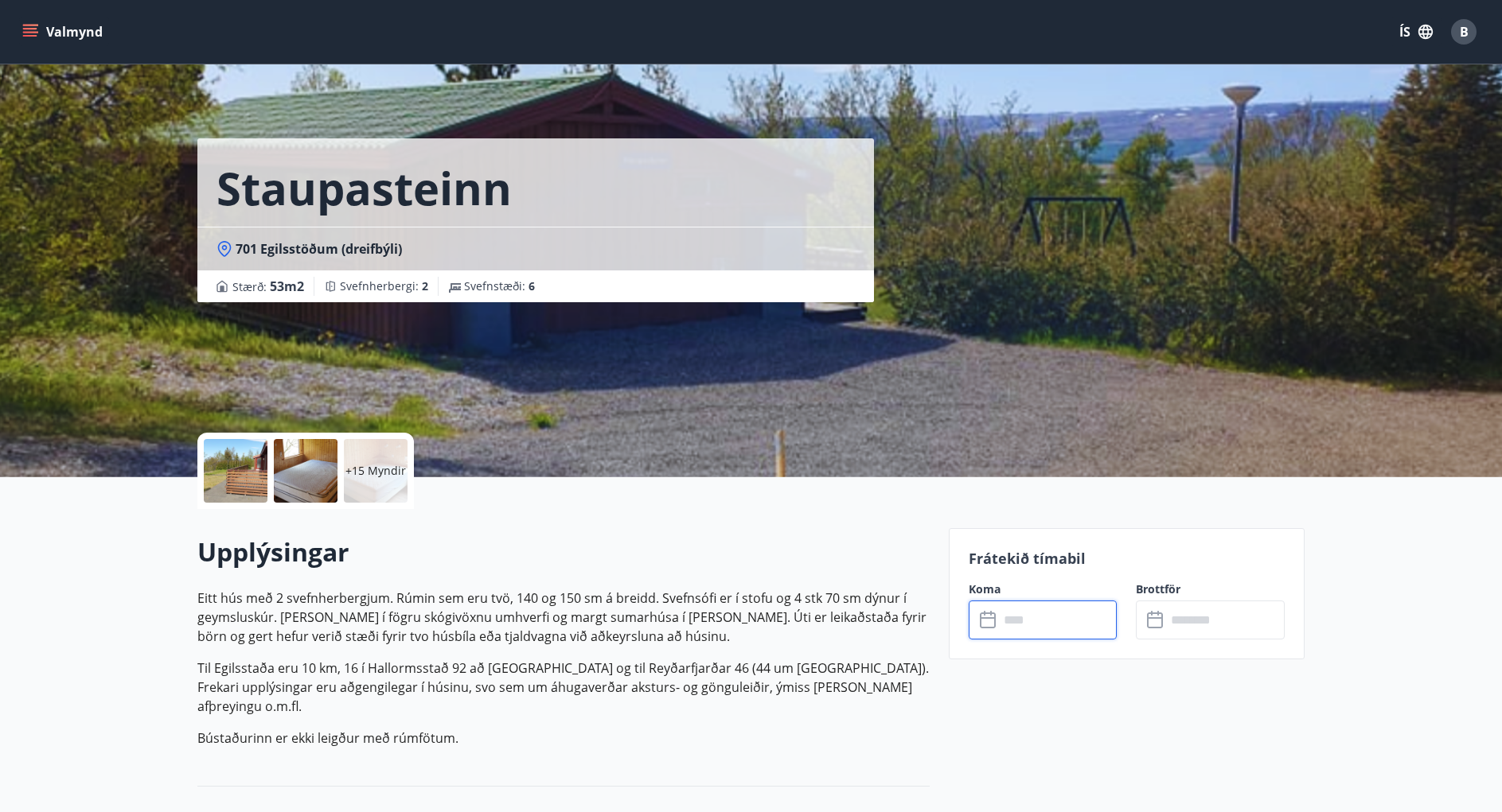
type input "******"
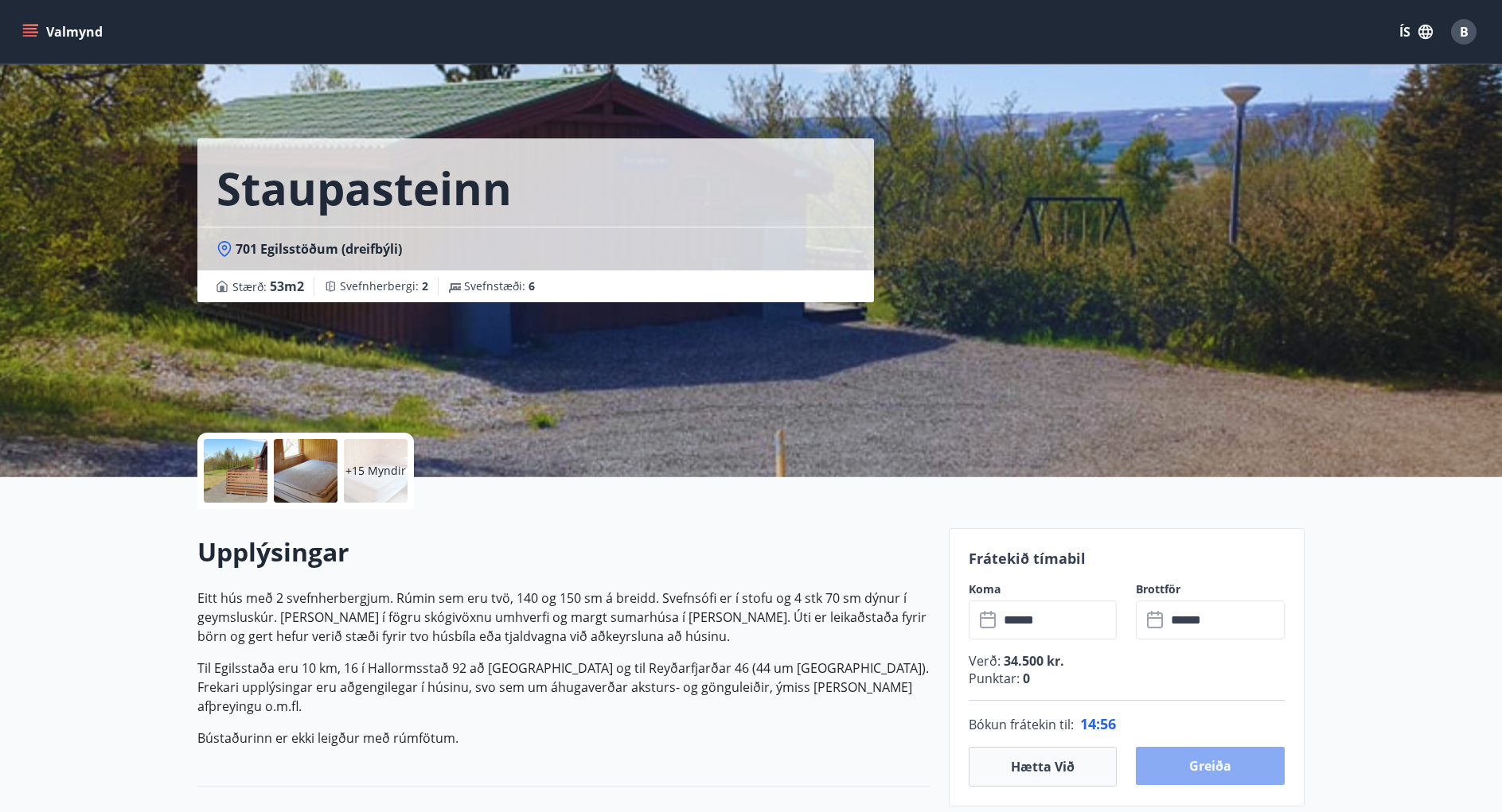
click at [1131, 770] on button "Greiða" at bounding box center [1210, 766] width 149 height 38
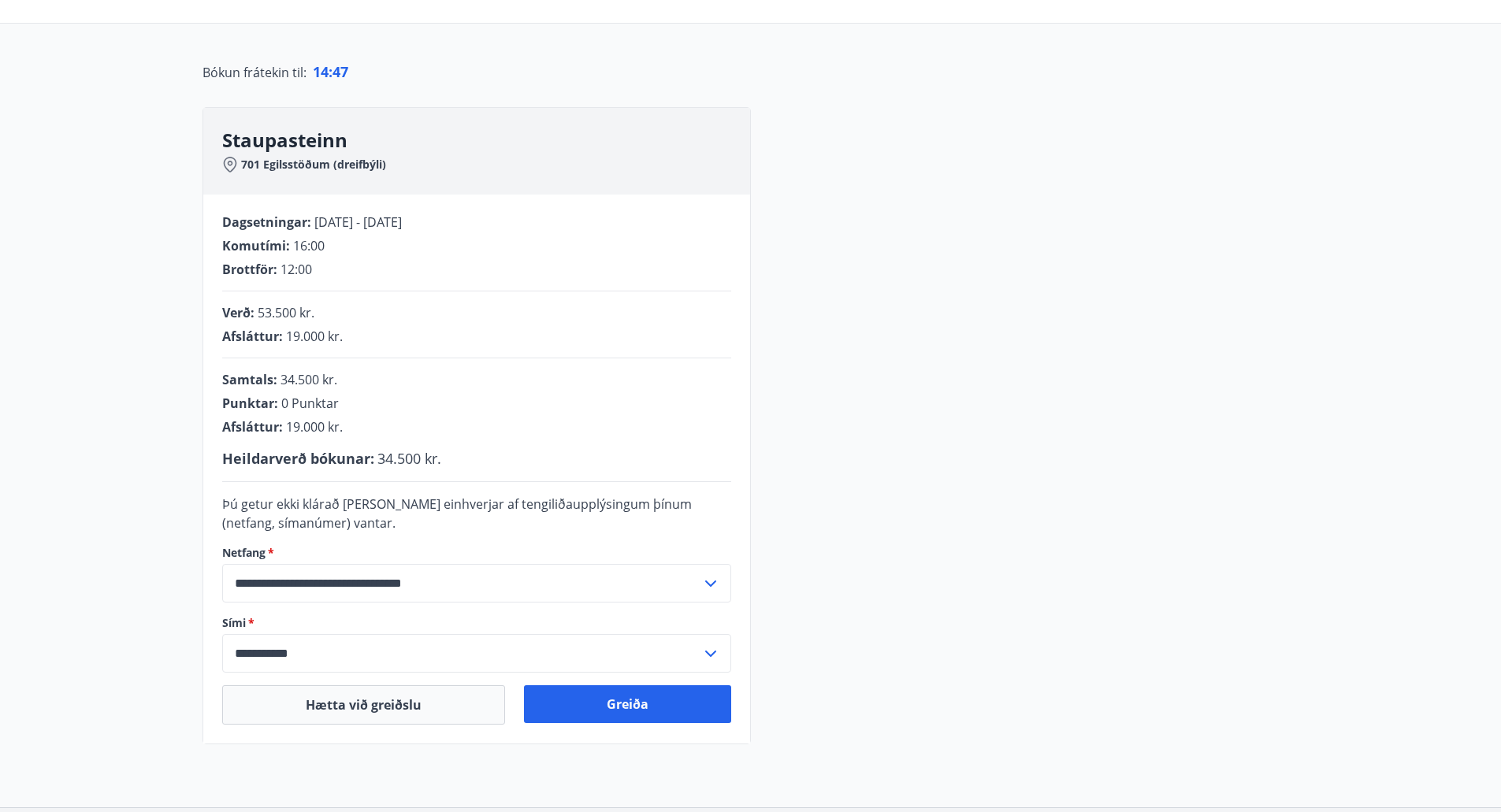
scroll to position [134, 0]
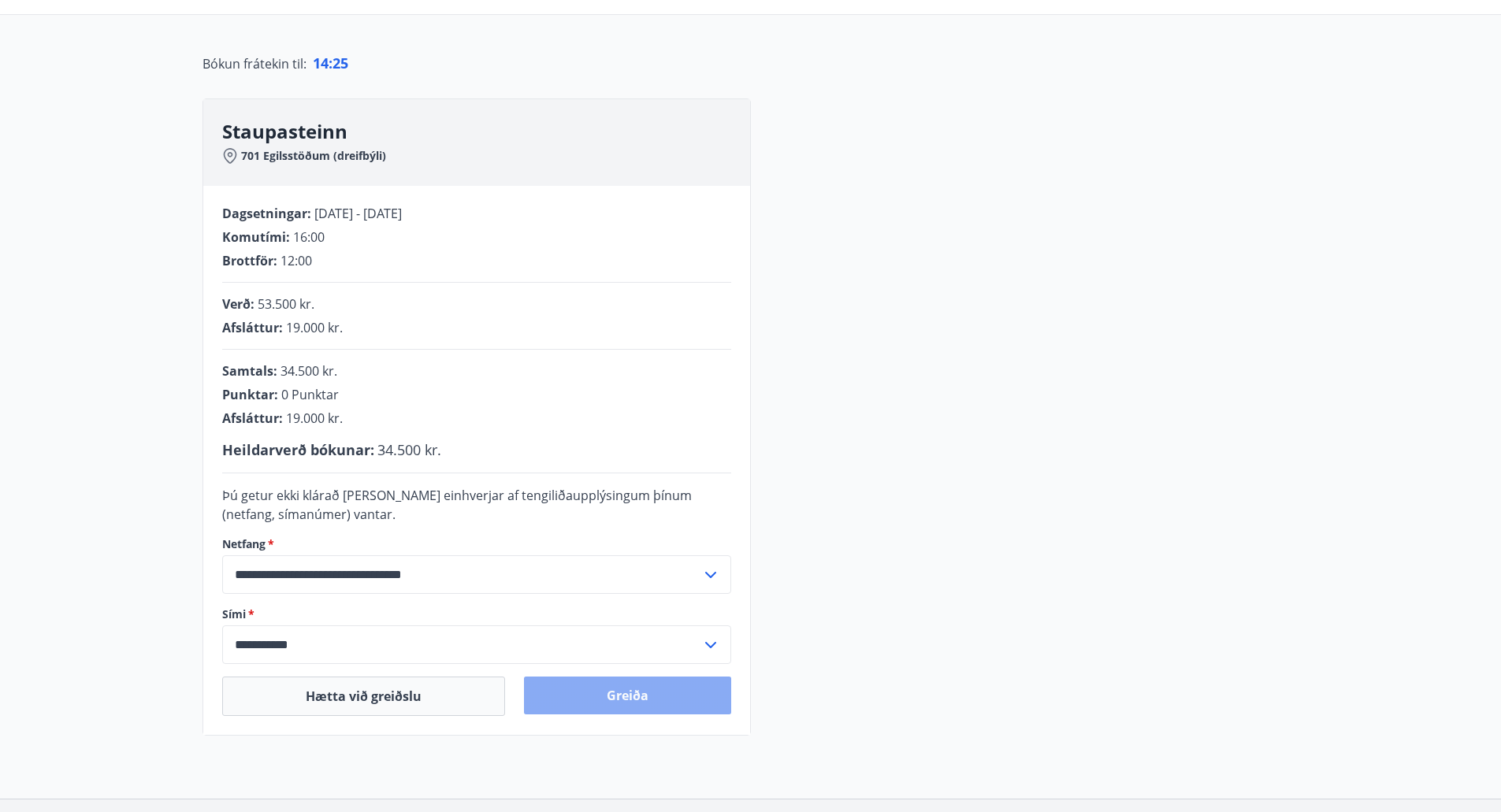
click at [650, 698] on button "Greiða" at bounding box center [627, 696] width 207 height 38
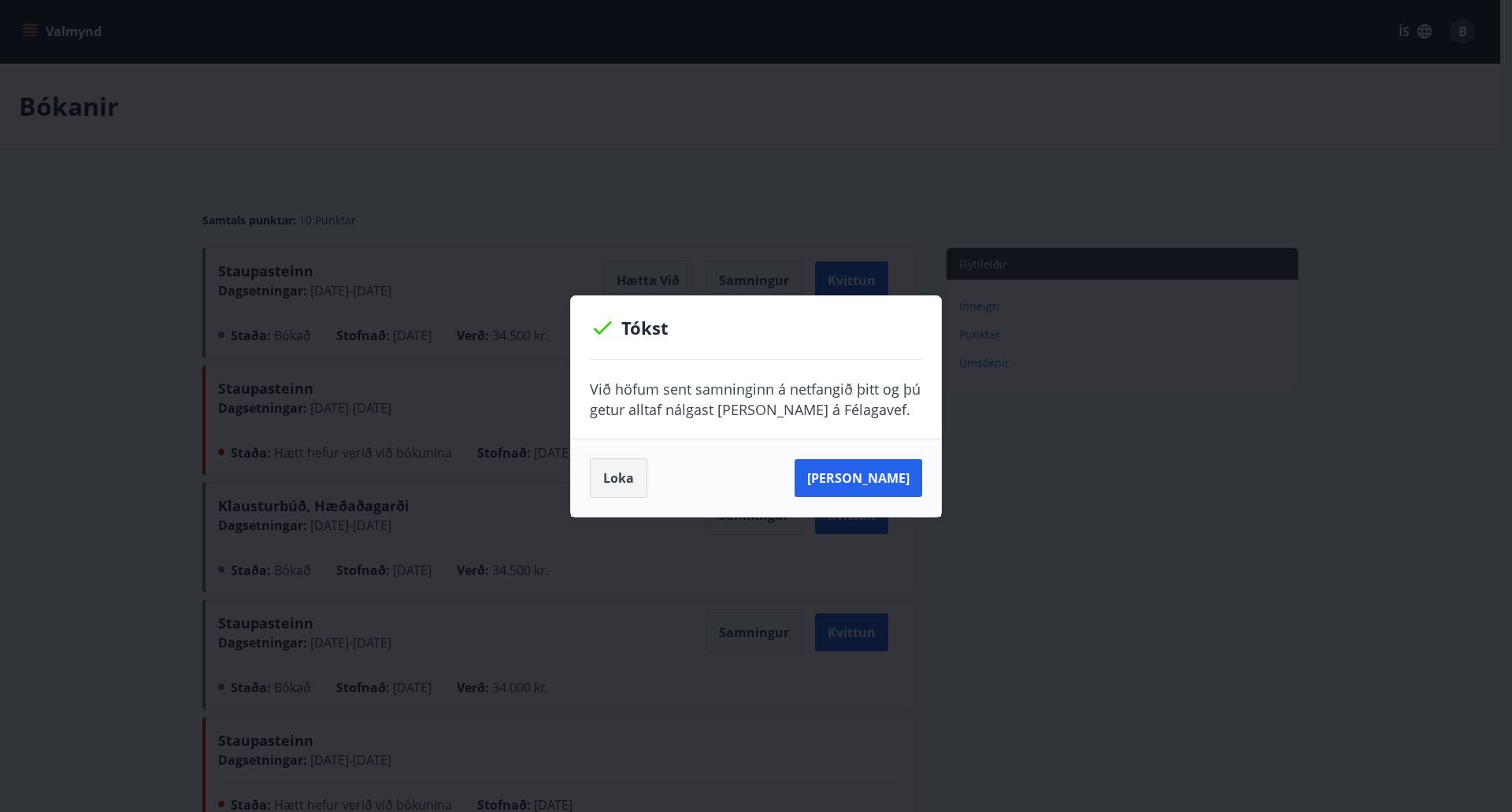
click at [614, 468] on button "Loka" at bounding box center [618, 477] width 57 height 39
